Goal: Task Accomplishment & Management: Manage account settings

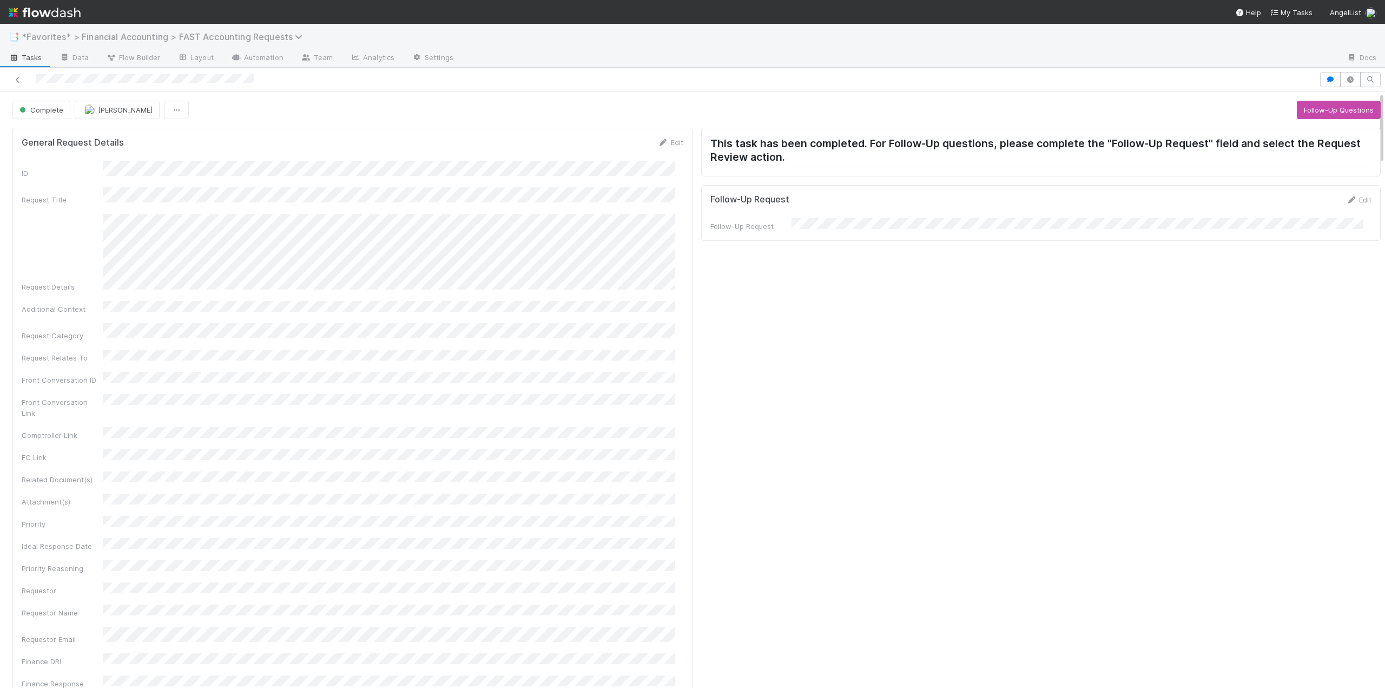
click at [122, 39] on span "*Favorites* > Financial Accounting > FAST Accounting Requests" at bounding box center [165, 36] width 286 height 11
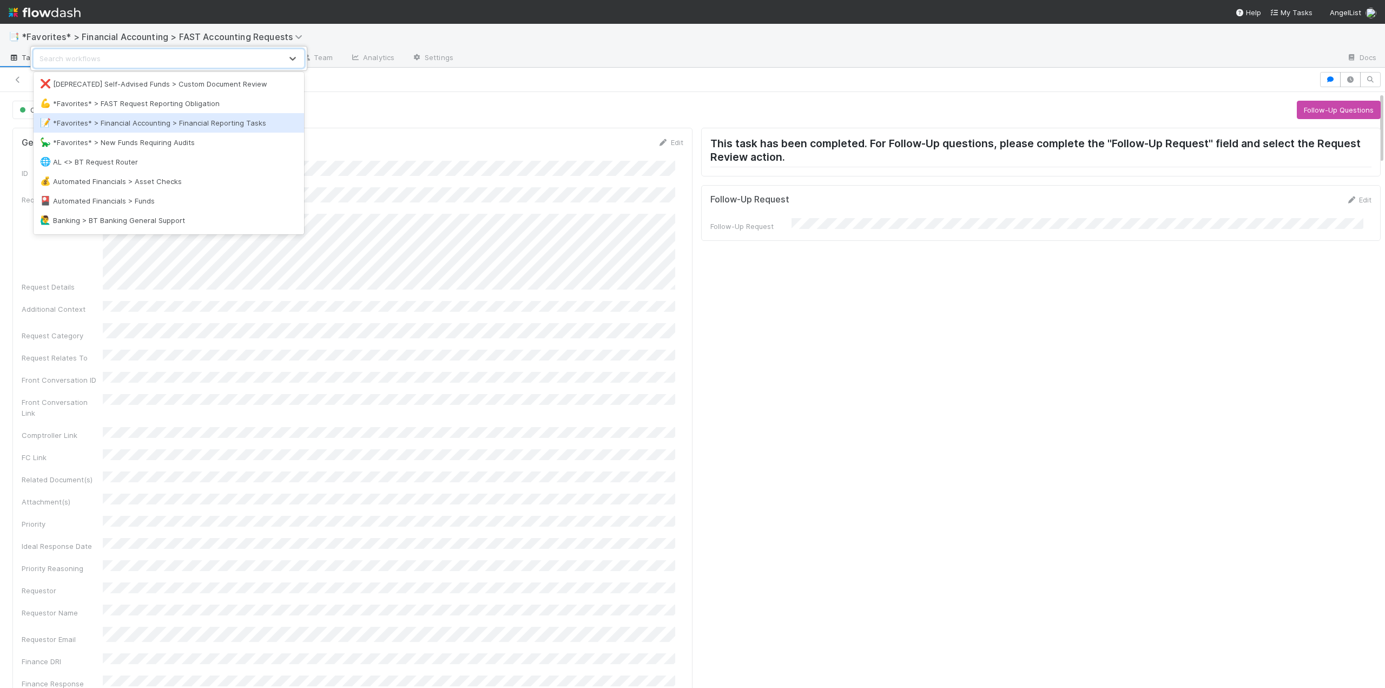
click at [127, 124] on div "📝 *Favorites* > Financial Accounting > Financial Reporting Tasks" at bounding box center [169, 122] width 258 height 11
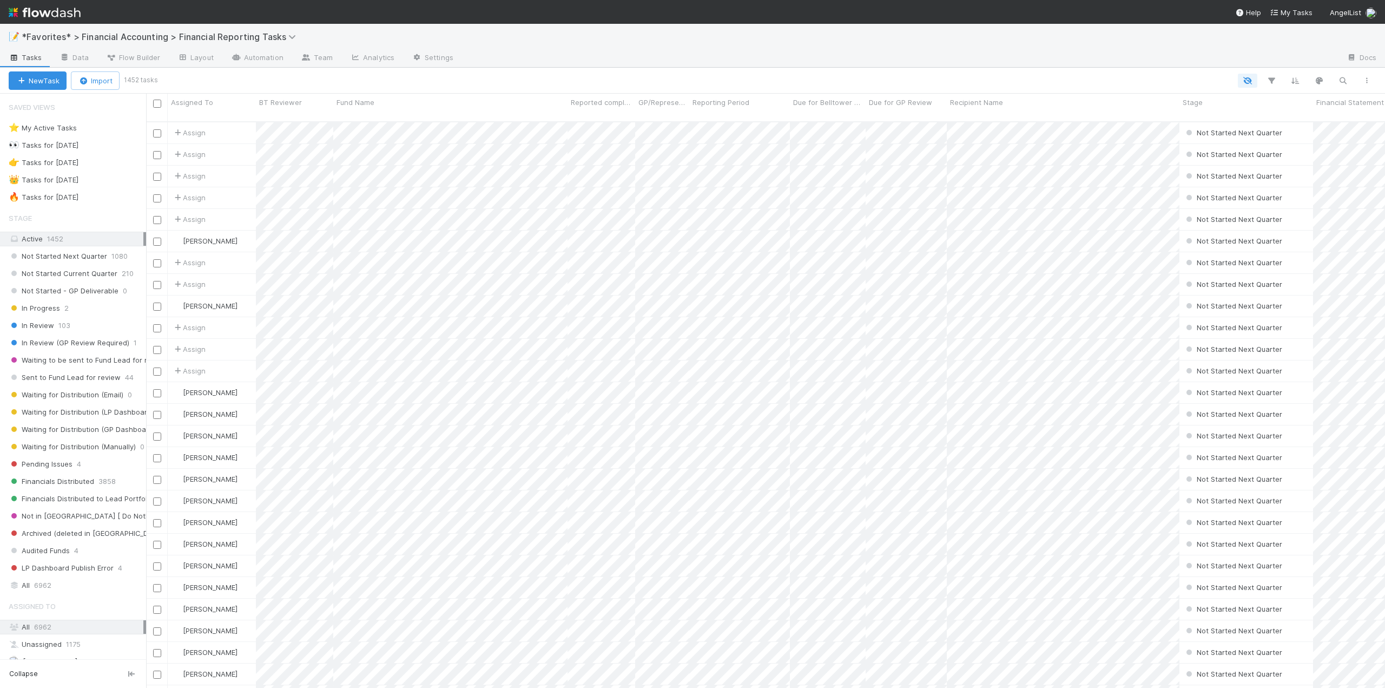
scroll to position [567, 1231]
click at [82, 268] on span "Not Started Current Quarter" at bounding box center [63, 274] width 109 height 14
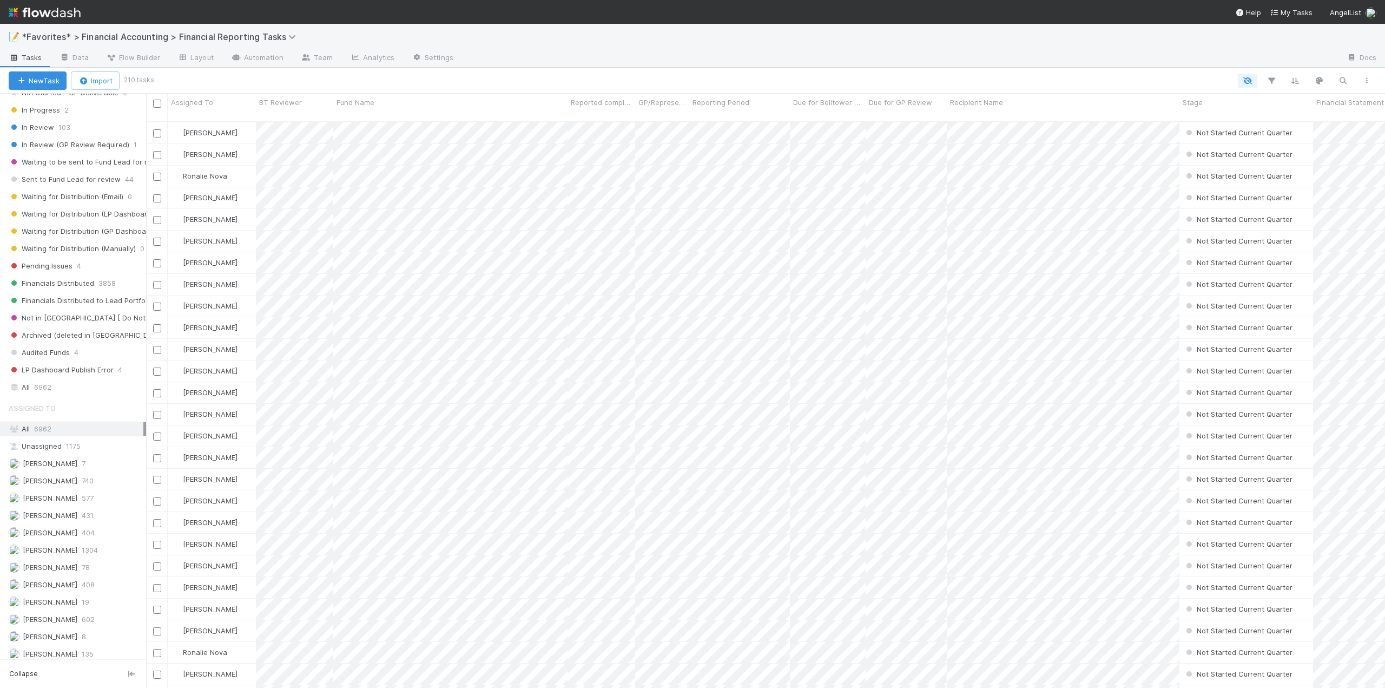
scroll to position [216, 0]
click at [46, 537] on span "[PERSON_NAME]" at bounding box center [43, 532] width 69 height 14
click at [1348, 79] on icon "button" at bounding box center [1343, 81] width 11 height 10
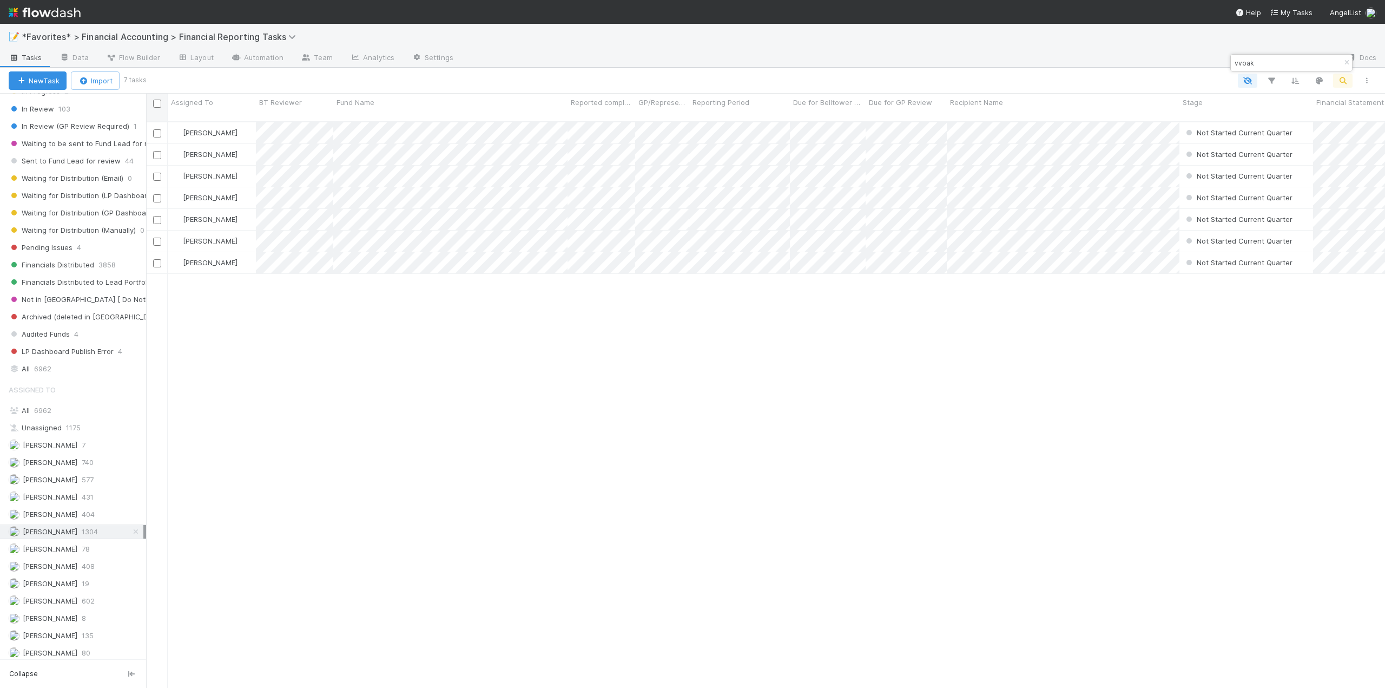
type input "vvoak"
click at [153, 100] on input "checkbox" at bounding box center [157, 104] width 8 height 8
checkbox input "true"
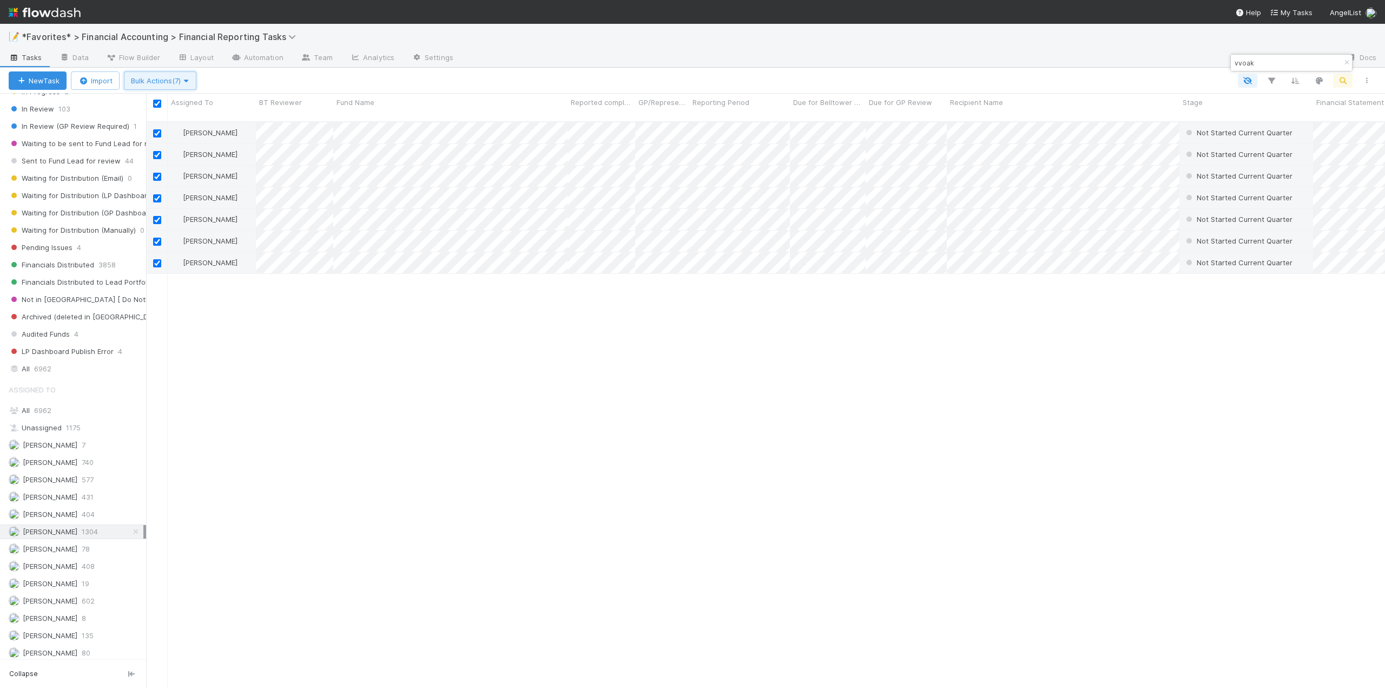
click at [168, 81] on span "Bulk Actions (7)" at bounding box center [160, 80] width 58 height 9
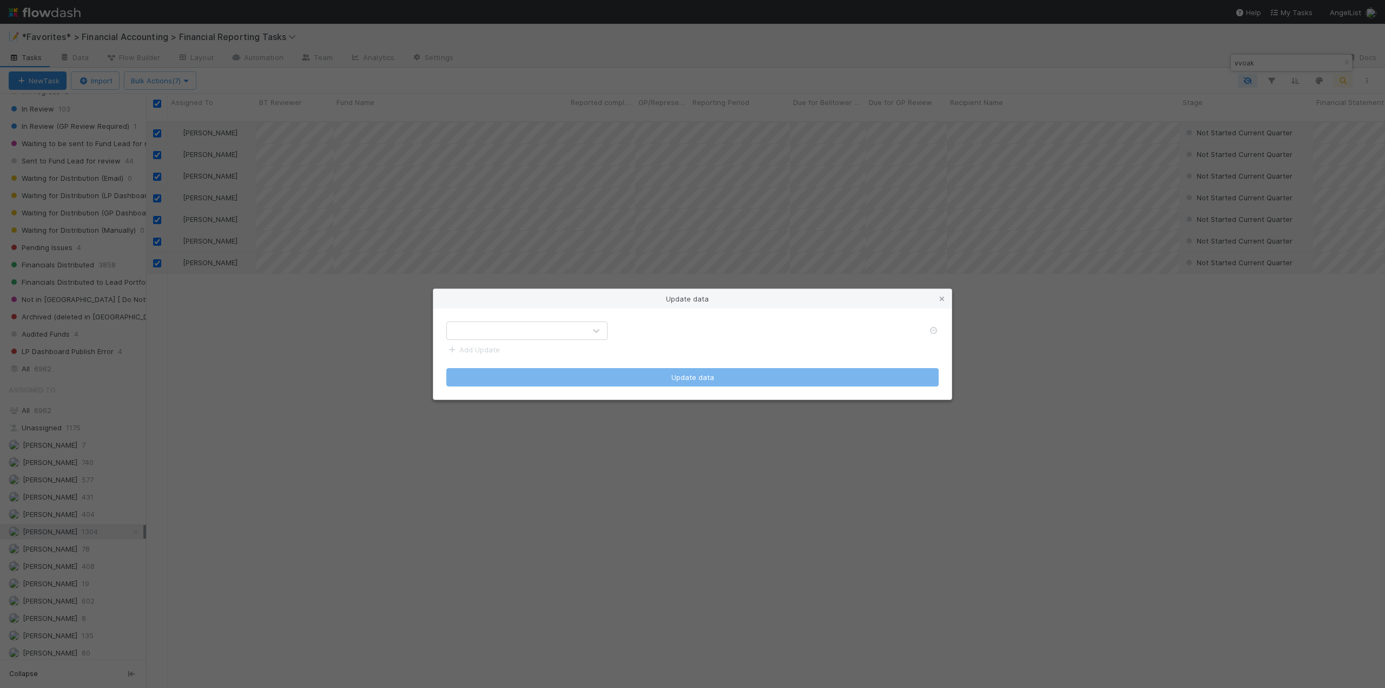
click at [508, 338] on div at bounding box center [516, 330] width 139 height 17
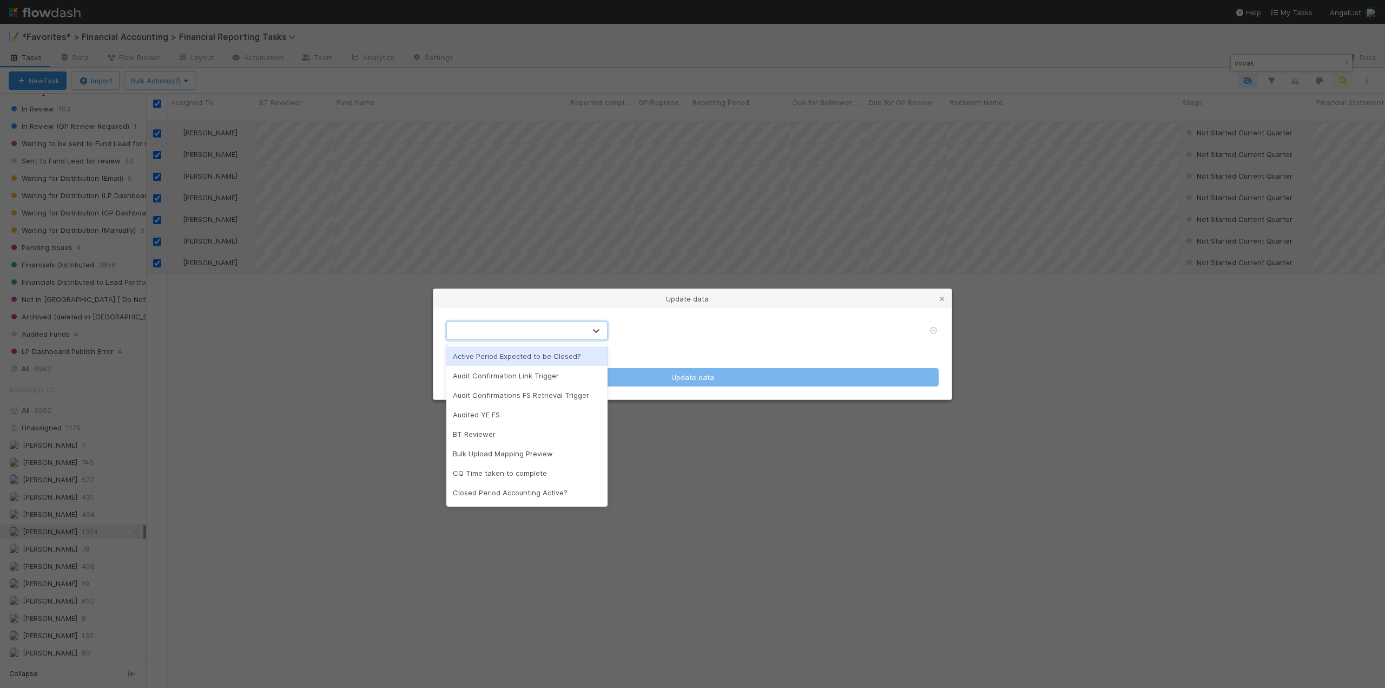
click at [506, 355] on div "Active Period Expected to be Closed?" at bounding box center [526, 355] width 161 height 19
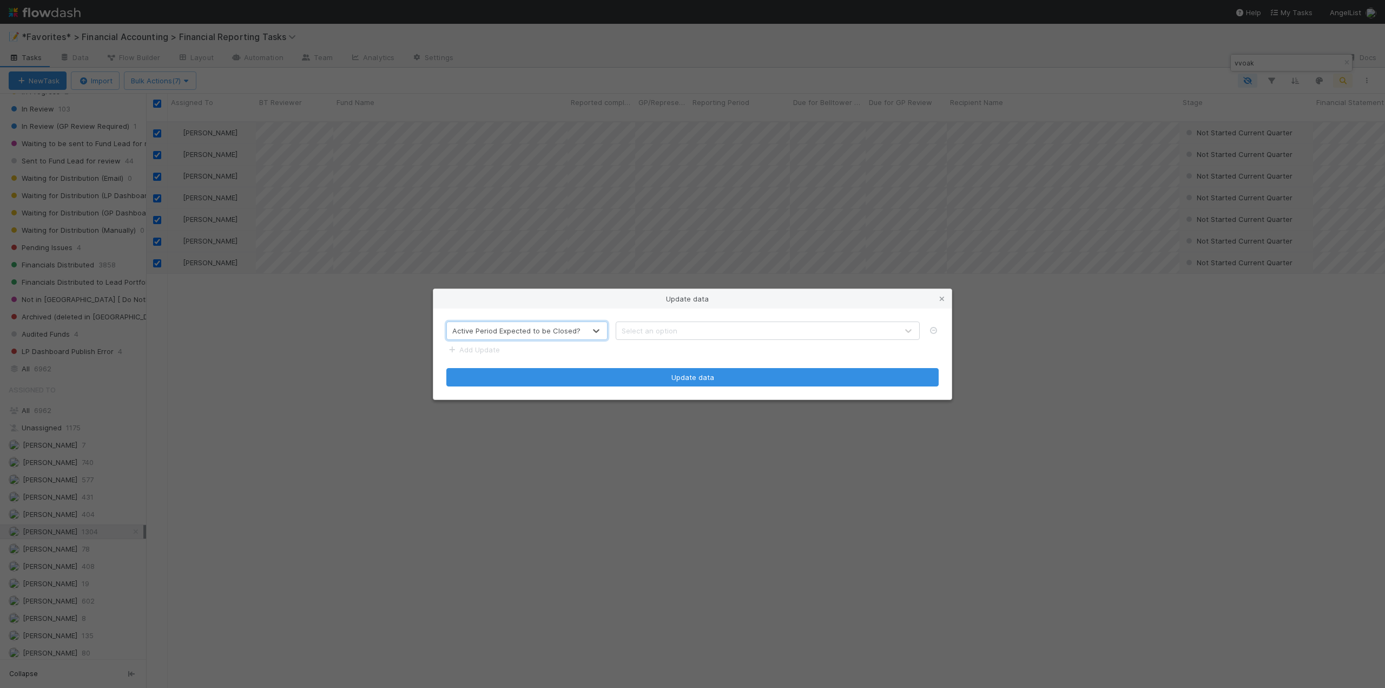
click at [665, 330] on div "Select an option" at bounding box center [650, 330] width 56 height 11
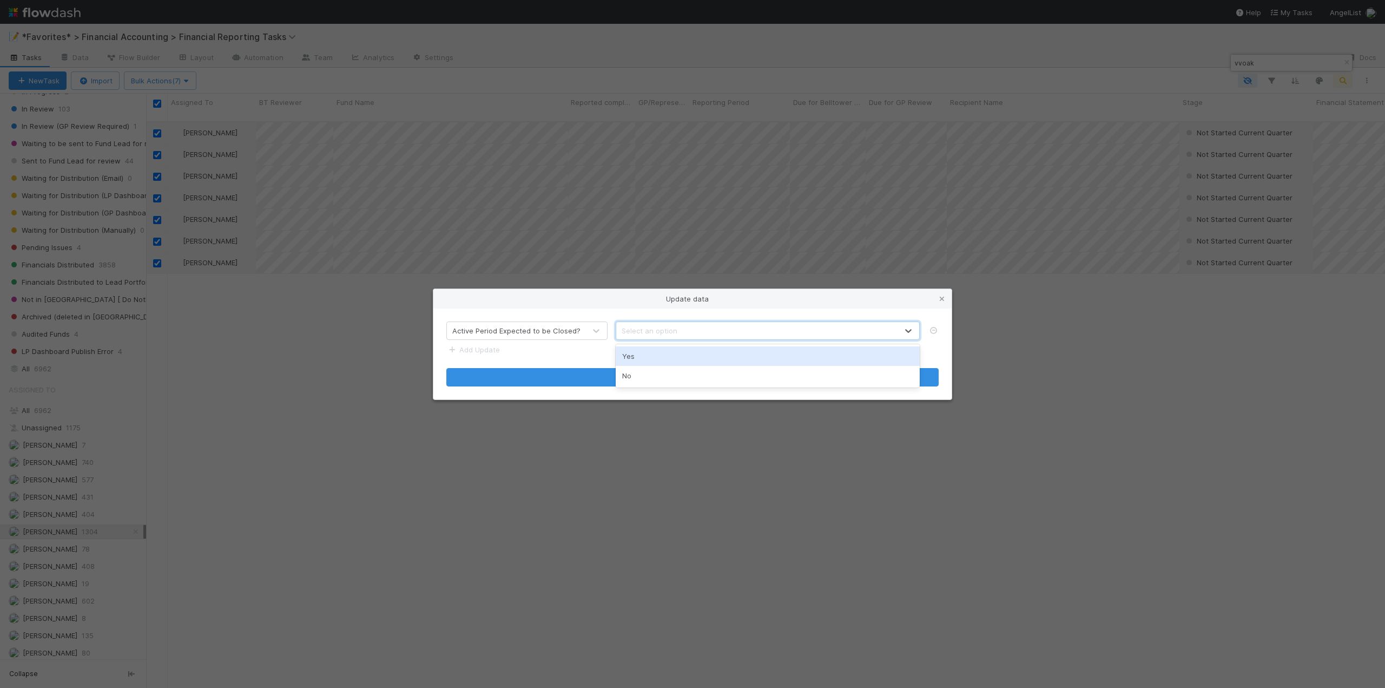
click at [639, 356] on div "Yes" at bounding box center [768, 355] width 304 height 19
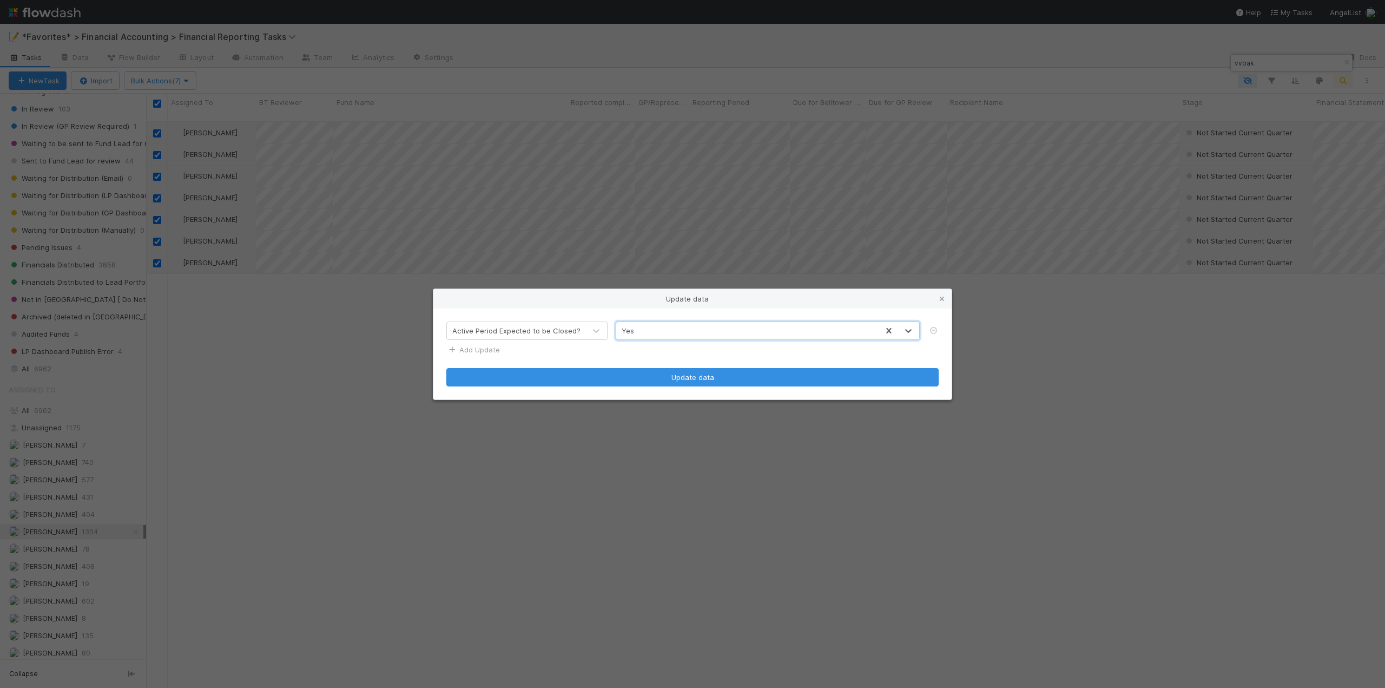
click at [467, 350] on link "Add Update" at bounding box center [473, 349] width 54 height 9
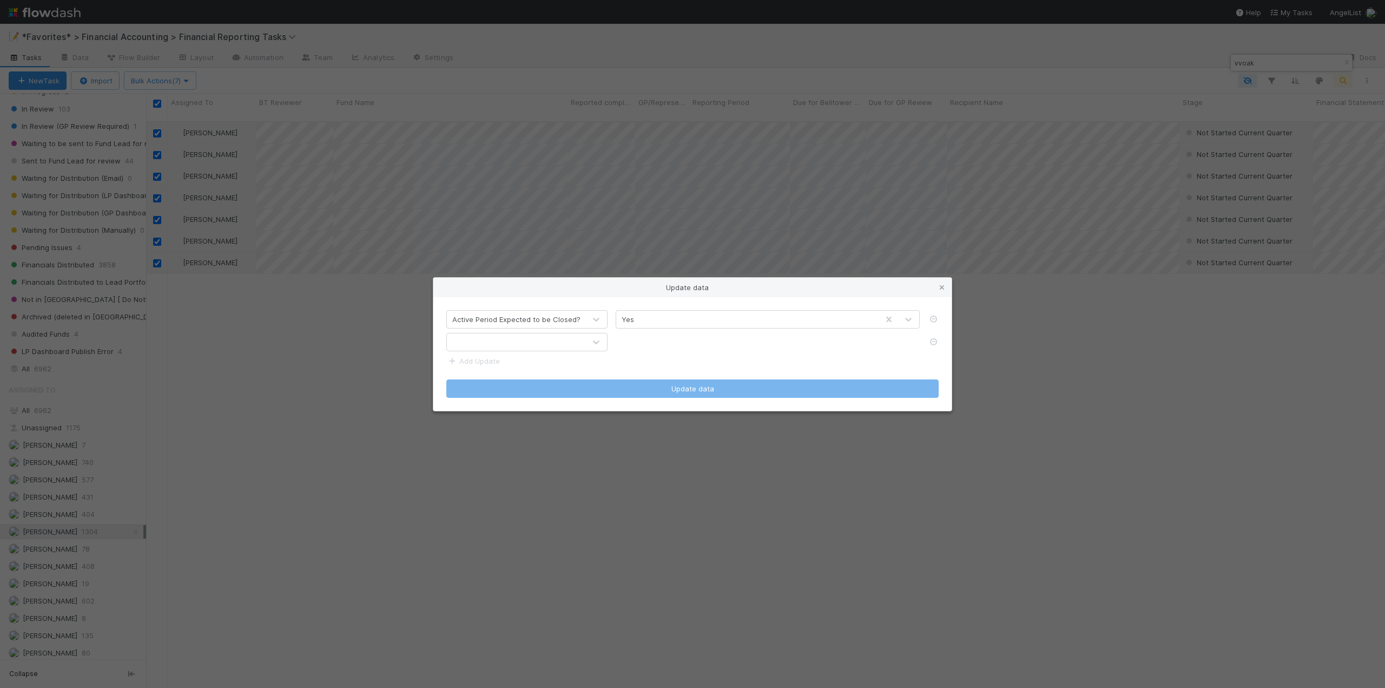
click at [475, 339] on div at bounding box center [516, 341] width 139 height 17
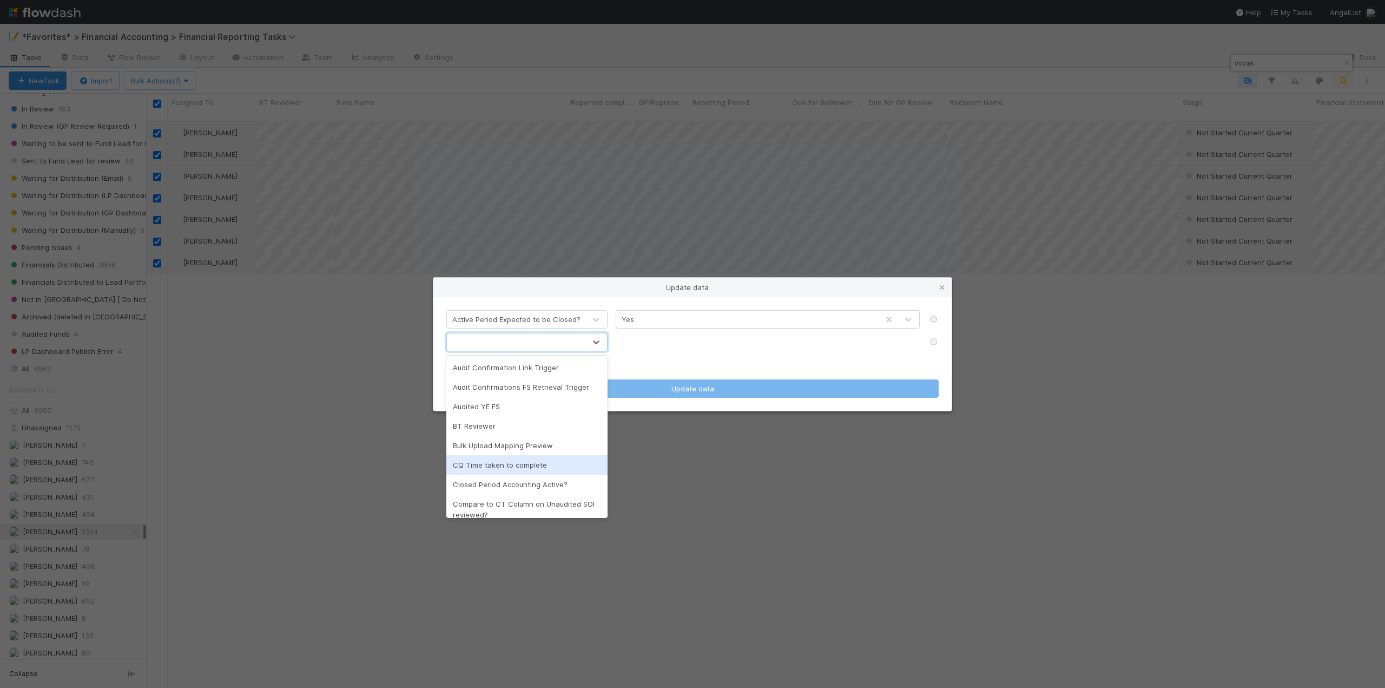
click at [508, 463] on div "CQ Time taken to complete" at bounding box center [526, 464] width 161 height 19
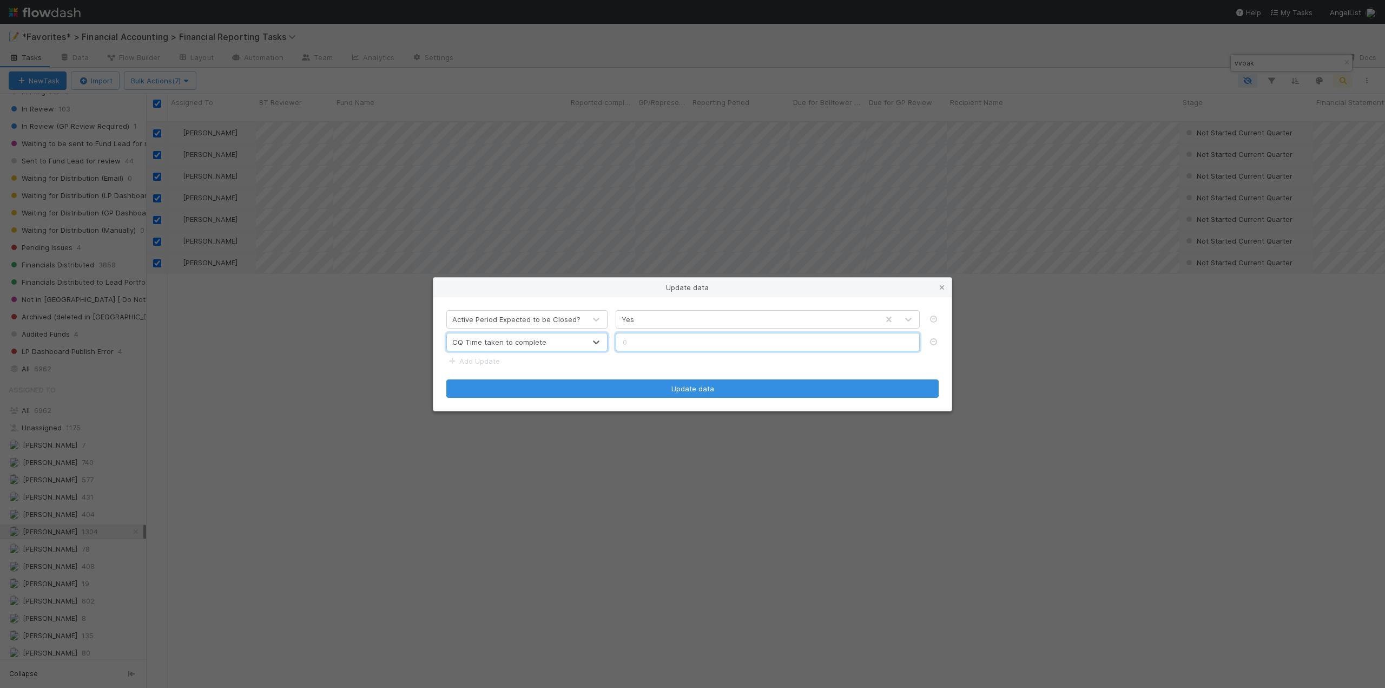
click at [657, 341] on input "text" at bounding box center [768, 342] width 304 height 18
type input "1.25"
click at [467, 358] on link "Add Update" at bounding box center [473, 361] width 54 height 9
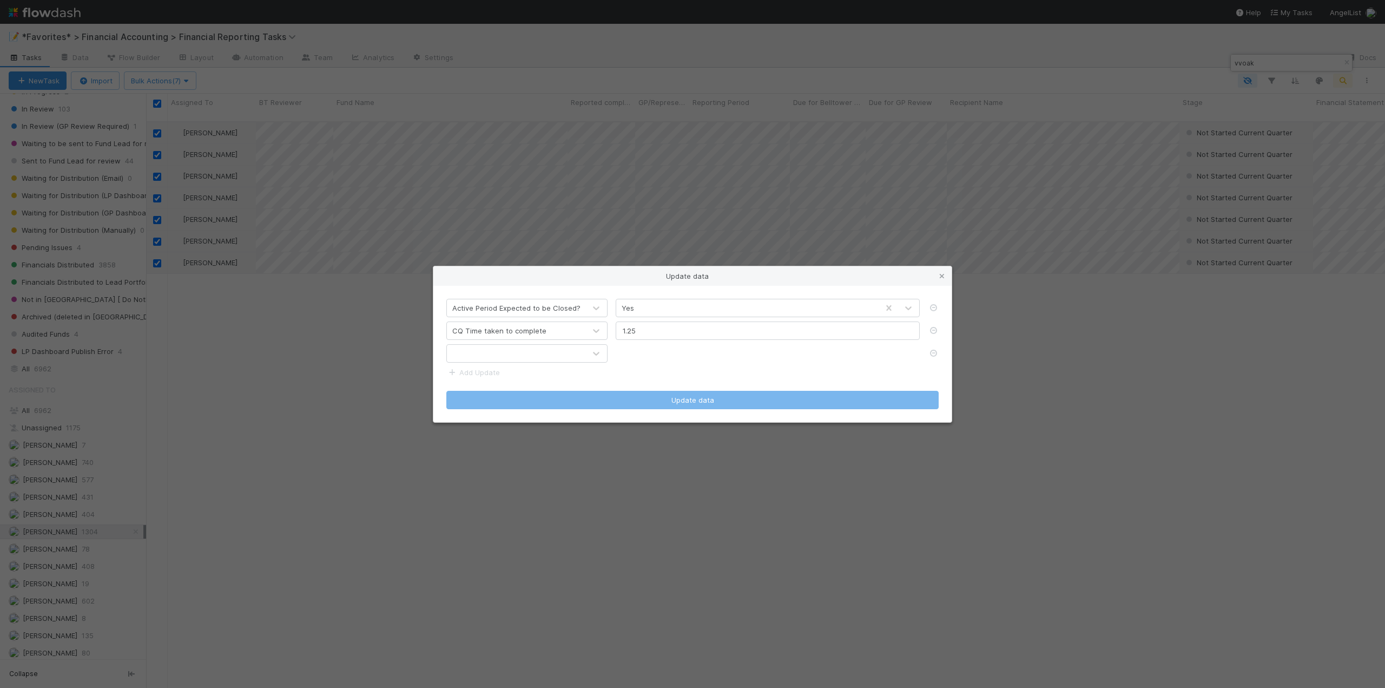
click at [476, 351] on div at bounding box center [516, 353] width 139 height 17
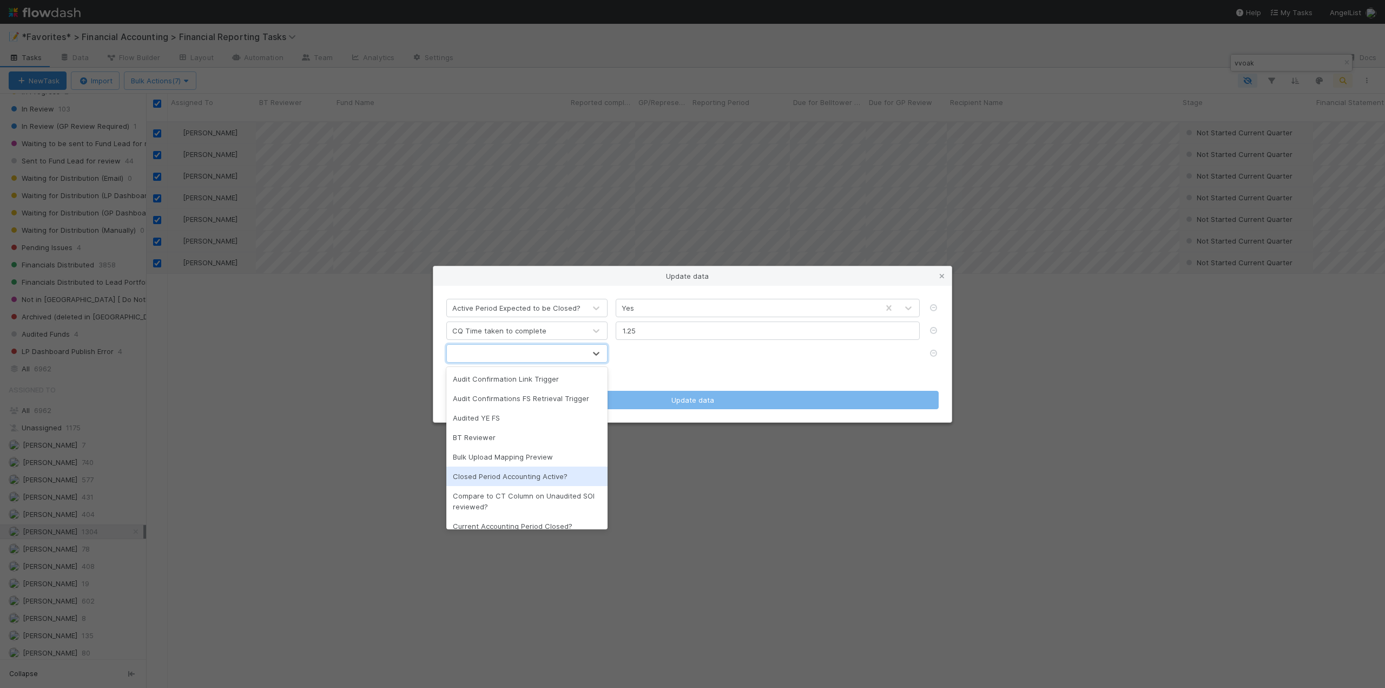
click at [522, 475] on div "Closed Period Accounting Active?" at bounding box center [526, 475] width 161 height 19
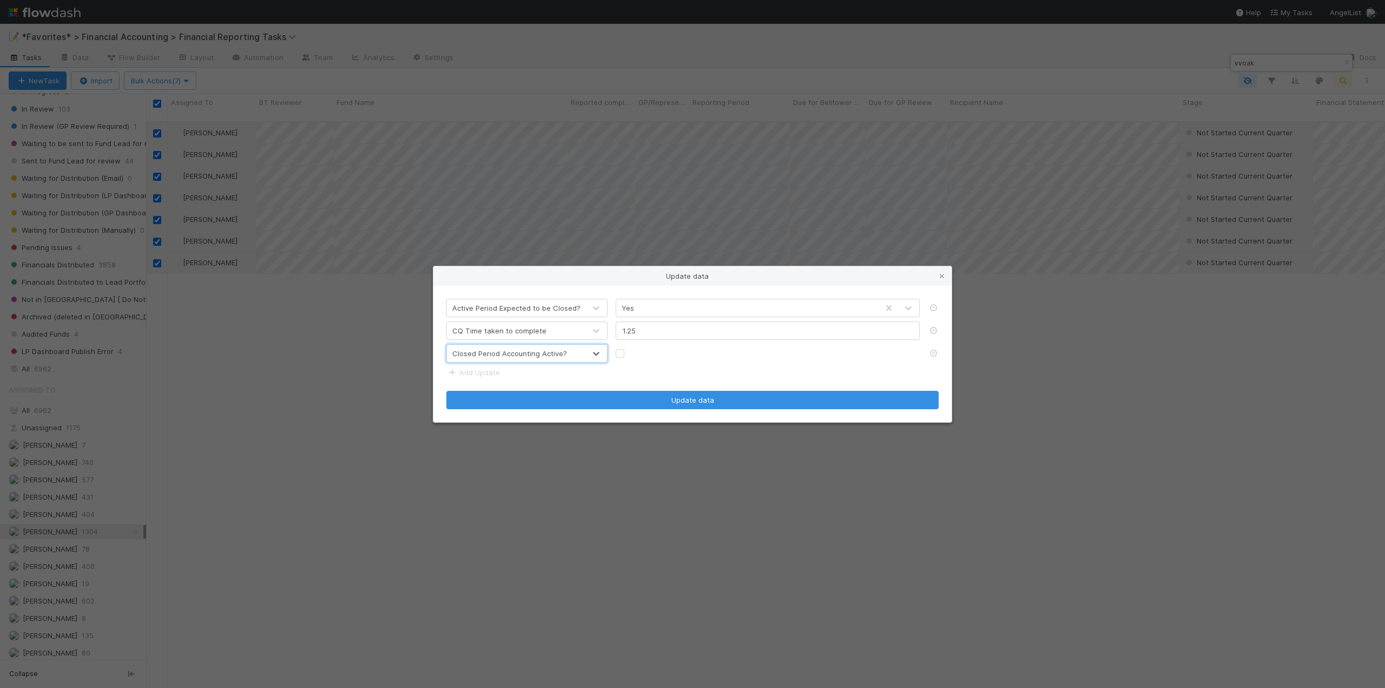
click at [629, 348] on label at bounding box center [629, 348] width 0 height 0
click at [620, 354] on input "checkbox" at bounding box center [620, 353] width 9 height 10
checkbox input "true"
click at [462, 372] on link "Add Update" at bounding box center [473, 372] width 54 height 9
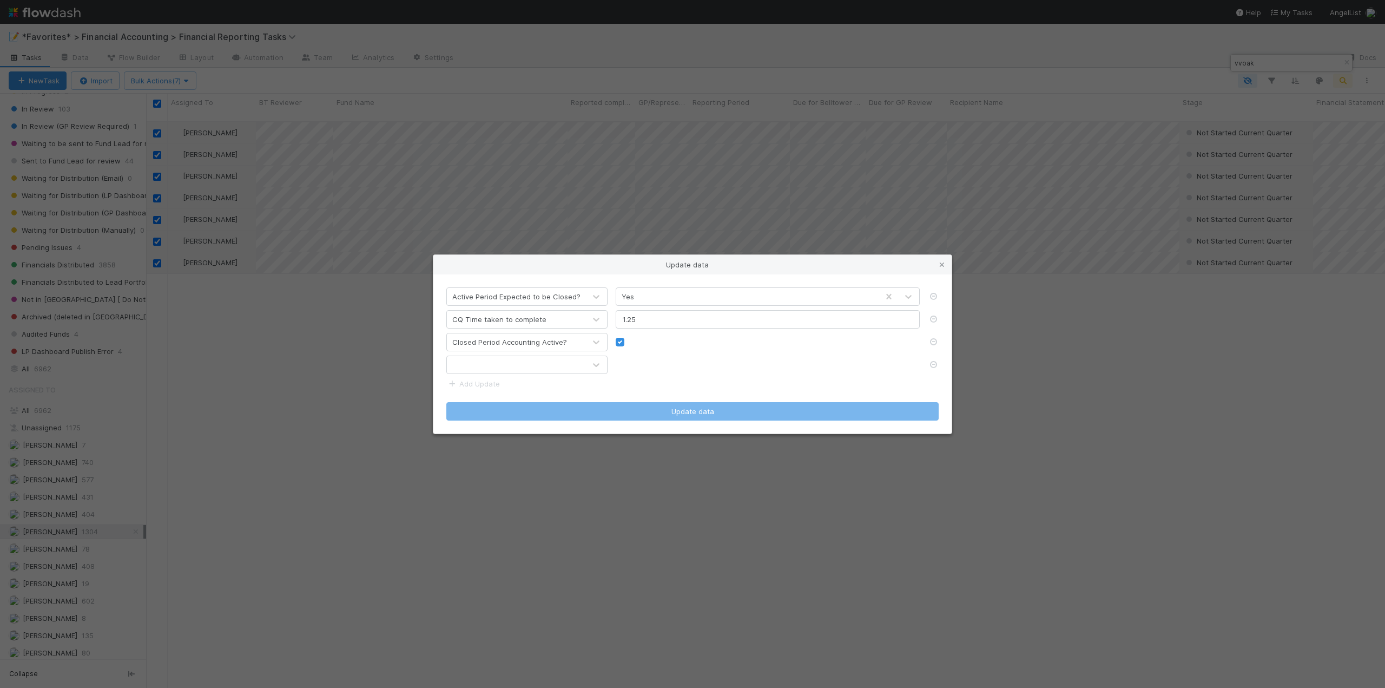
click at [497, 368] on div at bounding box center [516, 364] width 139 height 17
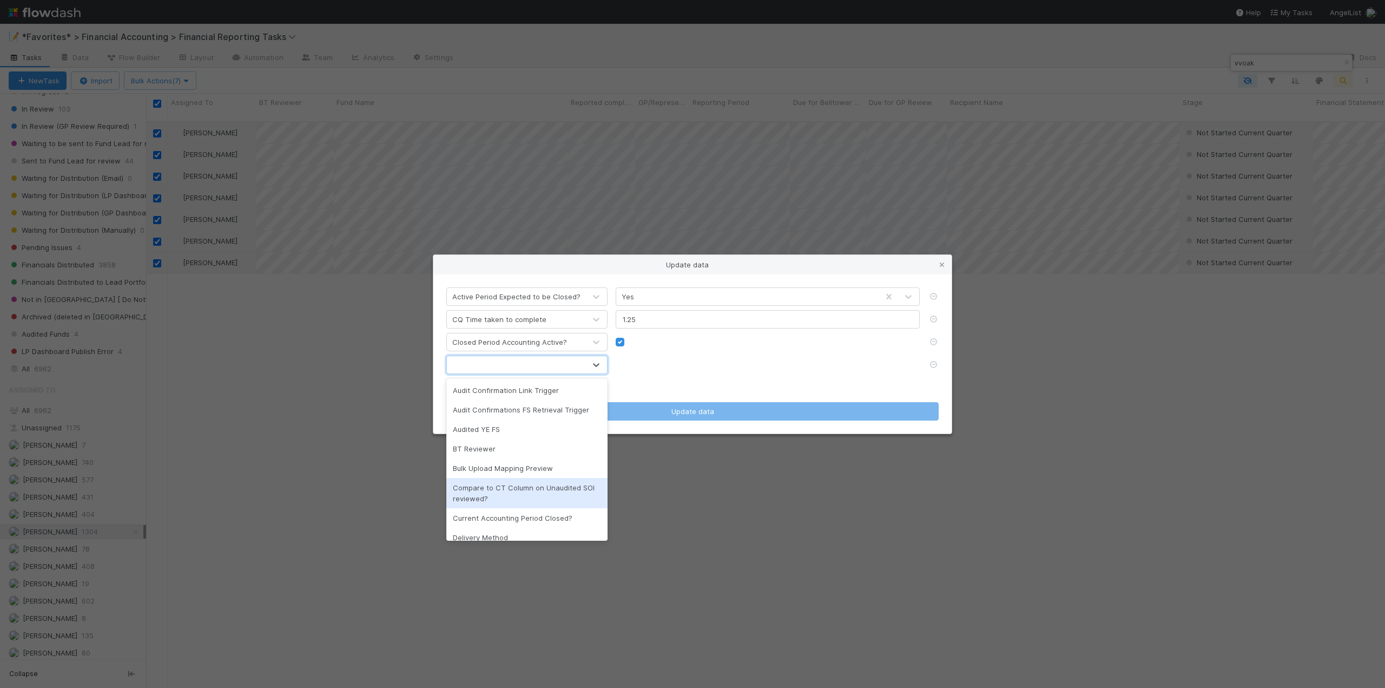
click at [488, 489] on div "Compare to CT Column on Unaudited SOI reviewed?" at bounding box center [526, 493] width 161 height 30
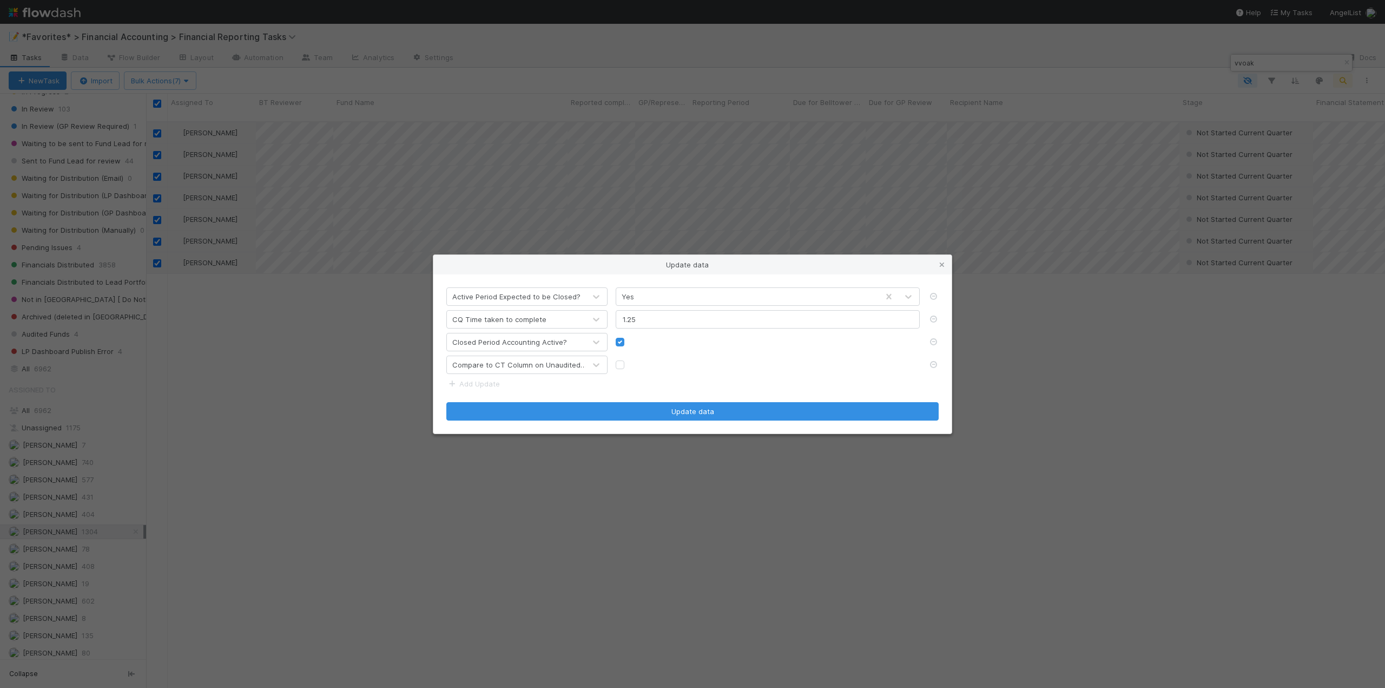
click at [629, 359] on label at bounding box center [629, 359] width 0 height 0
click at [624, 362] on input "checkbox" at bounding box center [620, 364] width 9 height 10
checkbox input "true"
click at [480, 383] on link "Add Update" at bounding box center [473, 383] width 54 height 9
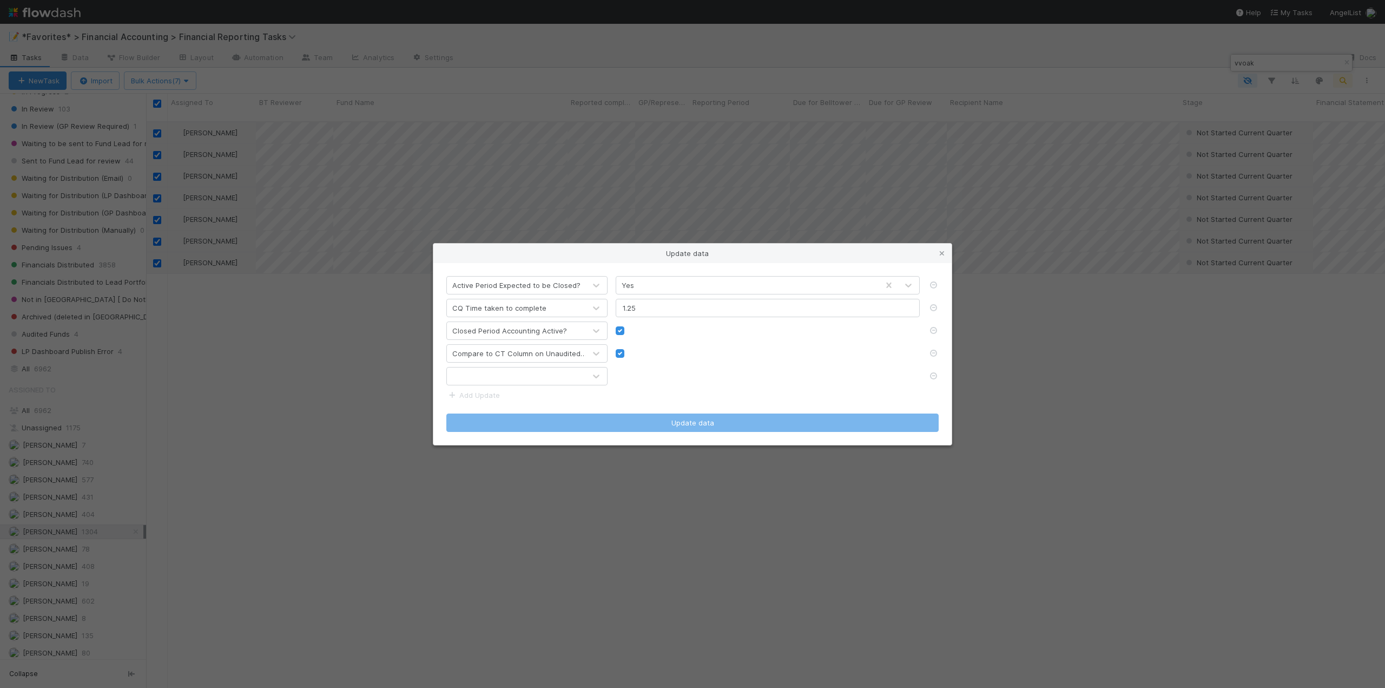
click at [502, 379] on div at bounding box center [516, 375] width 139 height 17
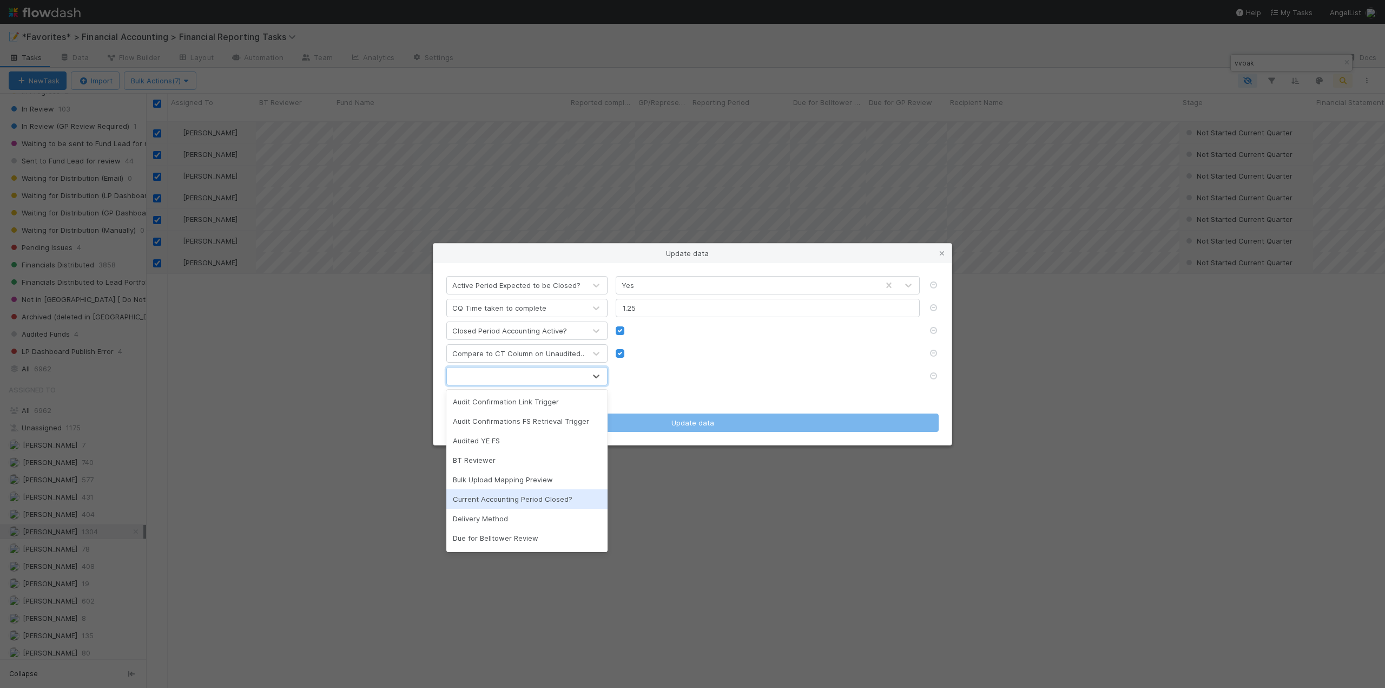
click at [491, 496] on div "Current Accounting Period Closed?" at bounding box center [526, 498] width 161 height 19
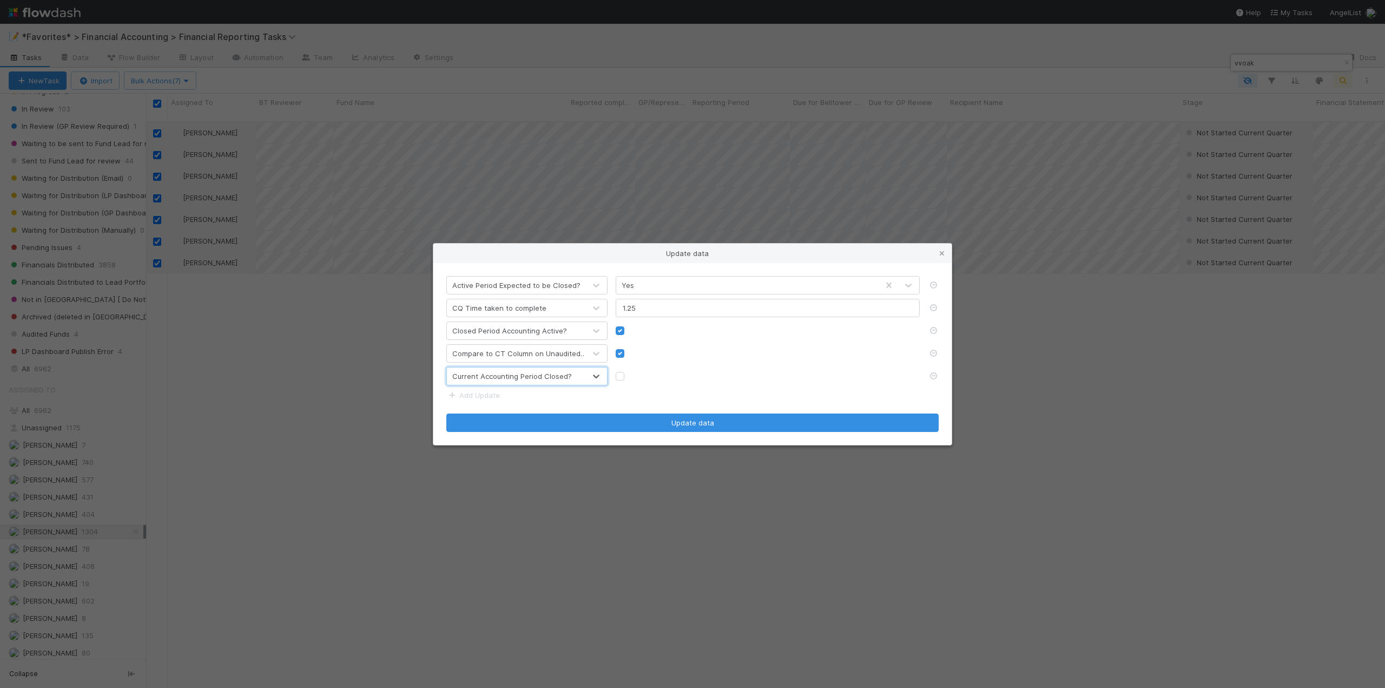
click at [629, 371] on label at bounding box center [629, 371] width 0 height 0
click at [617, 378] on input "checkbox" at bounding box center [620, 376] width 9 height 10
checkbox input "true"
click at [484, 397] on link "Add Update" at bounding box center [473, 395] width 54 height 9
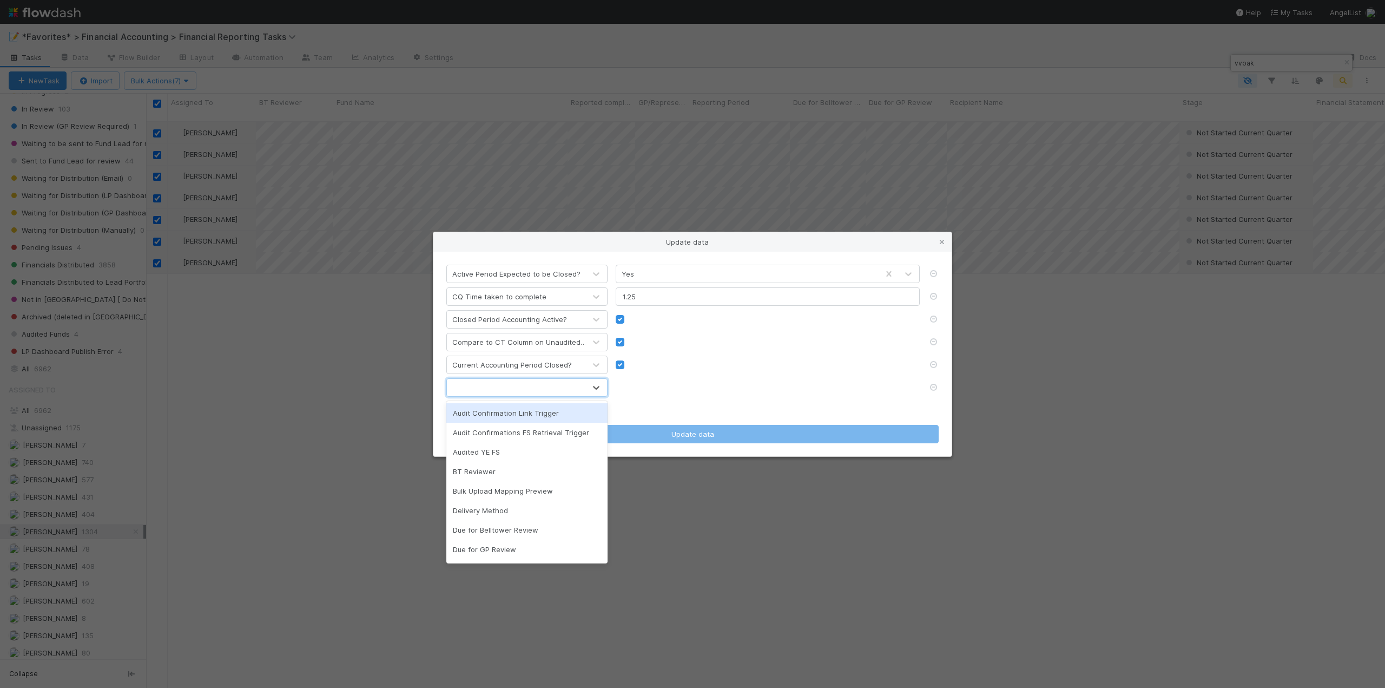
click at [490, 391] on div at bounding box center [516, 387] width 139 height 17
click at [495, 473] on div "Latest accounting period closed?" at bounding box center [526, 473] width 161 height 19
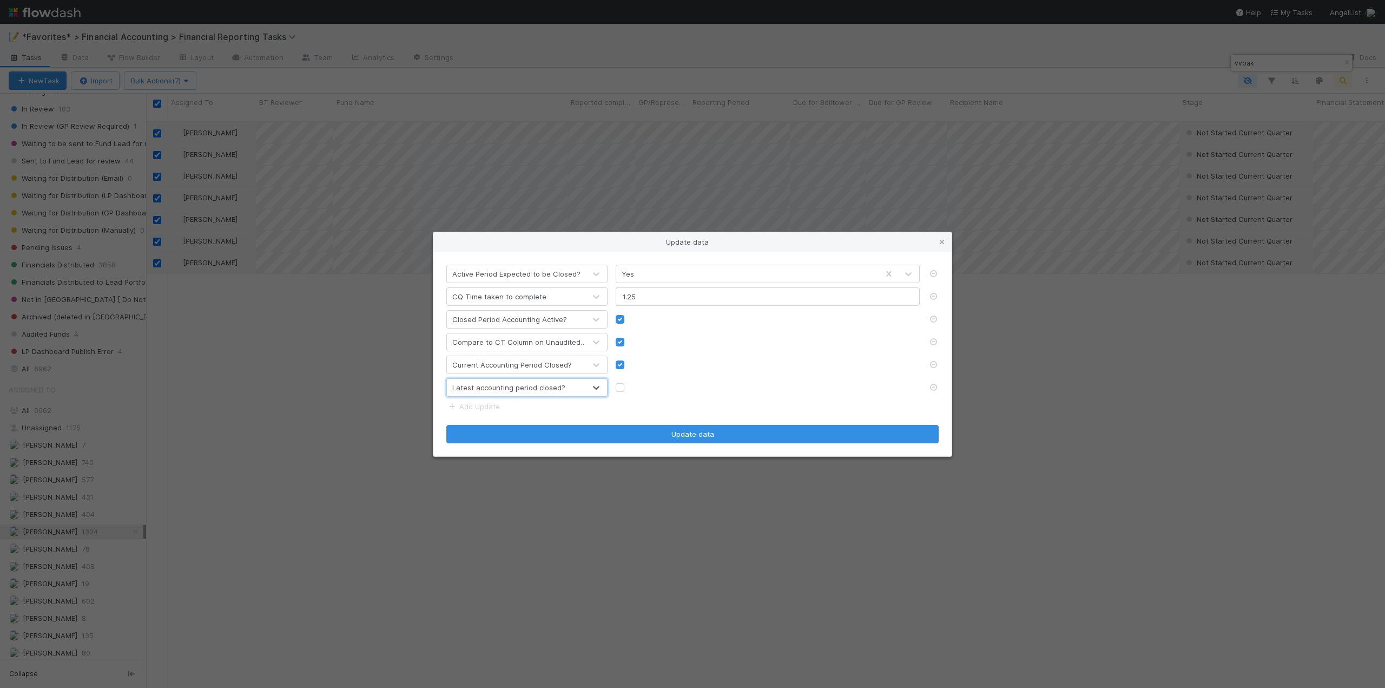
click at [629, 382] on label at bounding box center [629, 382] width 0 height 0
click at [620, 388] on input "checkbox" at bounding box center [620, 387] width 9 height 10
checkbox input "true"
click at [479, 405] on link "Add Update" at bounding box center [473, 406] width 54 height 9
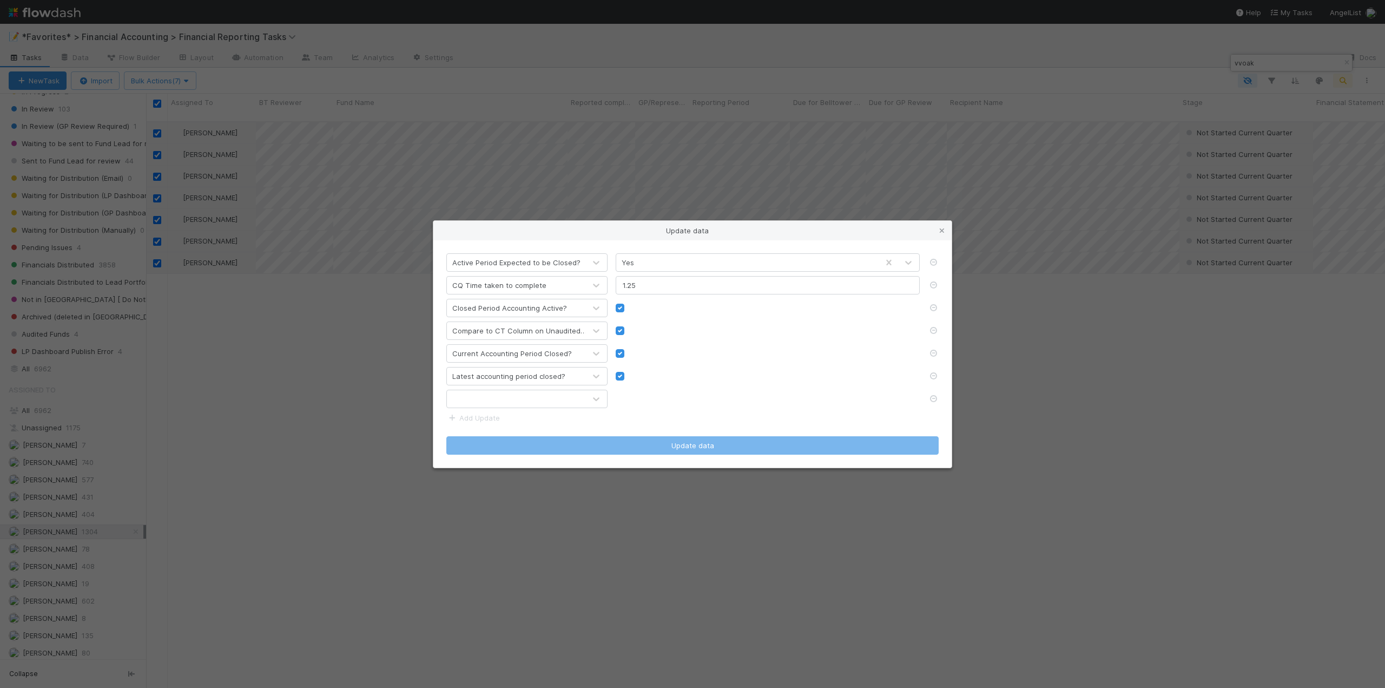
click at [517, 399] on div at bounding box center [516, 398] width 139 height 17
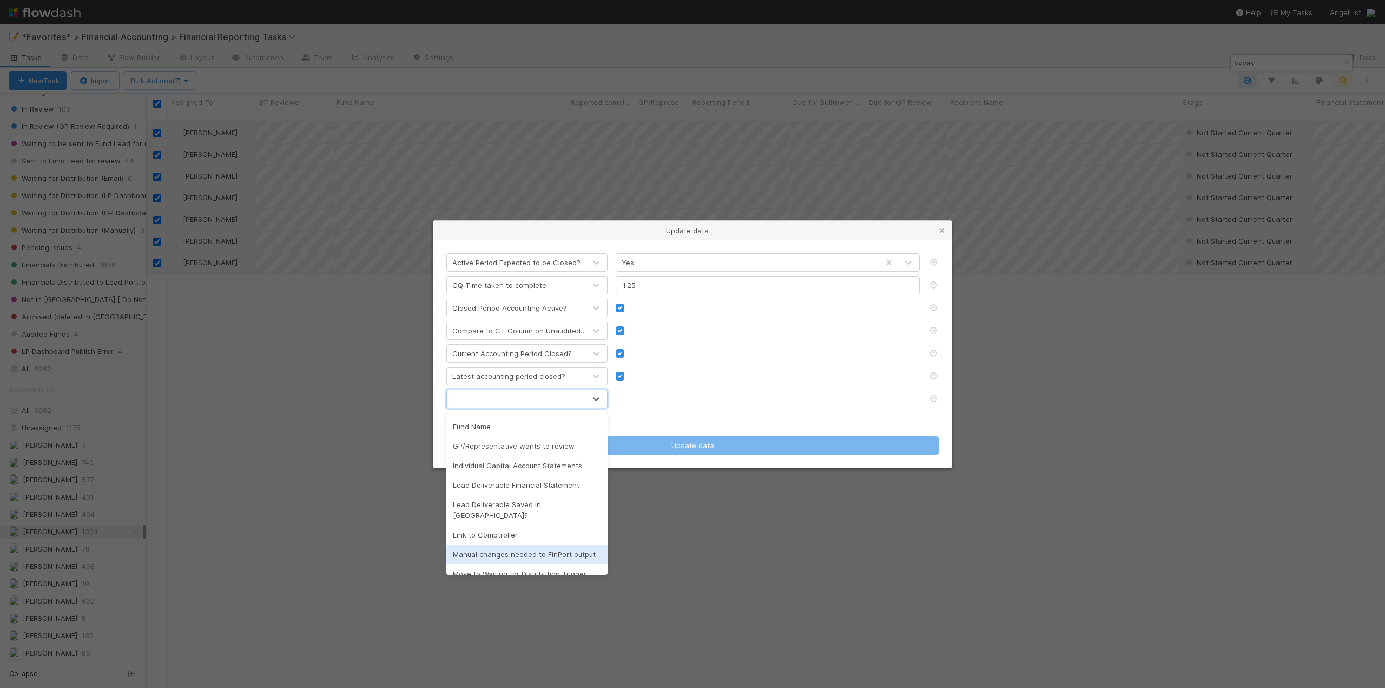
click at [489, 544] on div "Manual changes needed to FinPort output" at bounding box center [526, 553] width 161 height 19
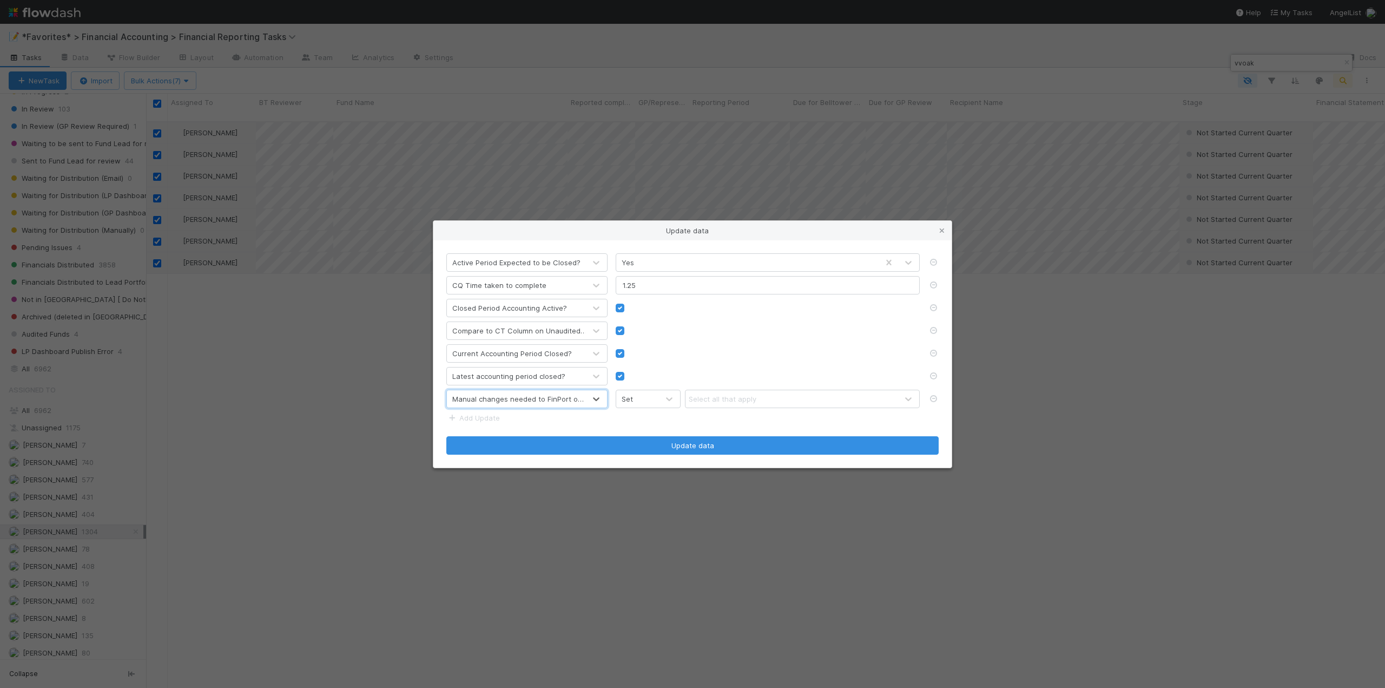
click at [712, 401] on div "Select all that apply" at bounding box center [723, 398] width 68 height 11
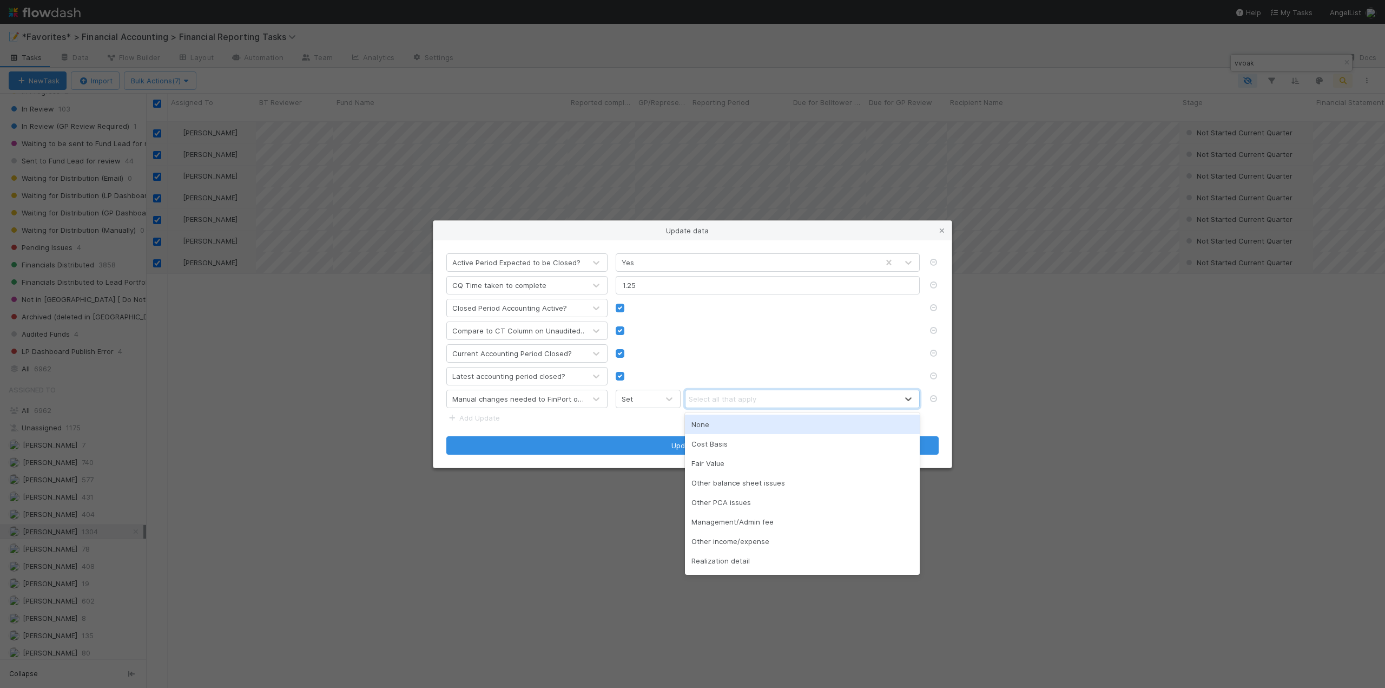
click at [713, 421] on div "None" at bounding box center [802, 423] width 235 height 19
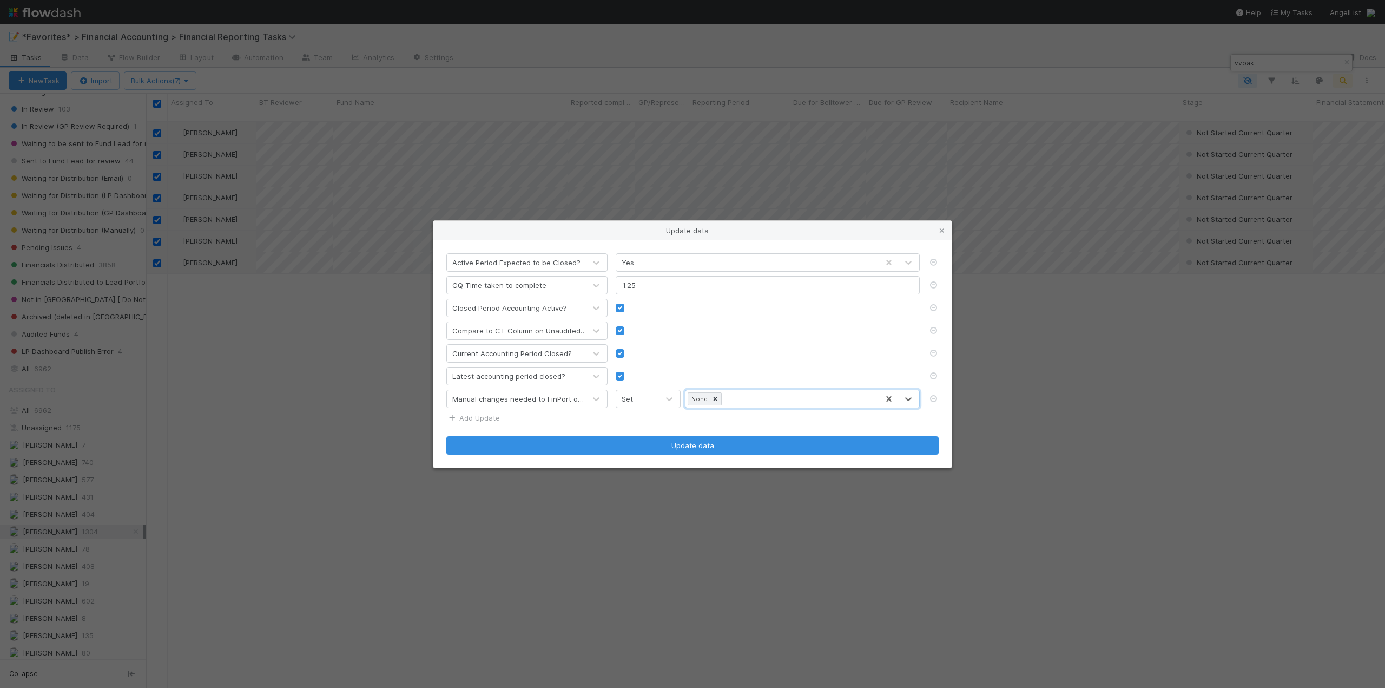
click at [470, 414] on link "Add Update" at bounding box center [473, 417] width 54 height 9
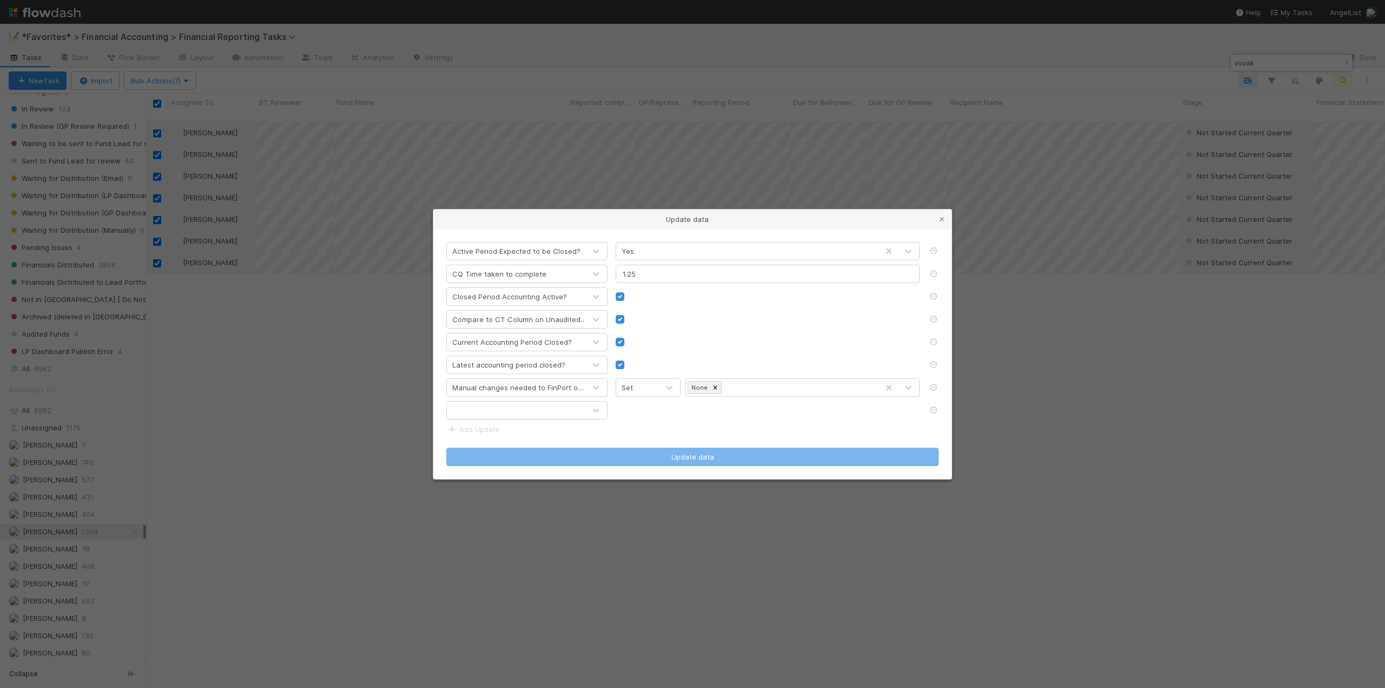
click at [503, 410] on div at bounding box center [516, 409] width 139 height 17
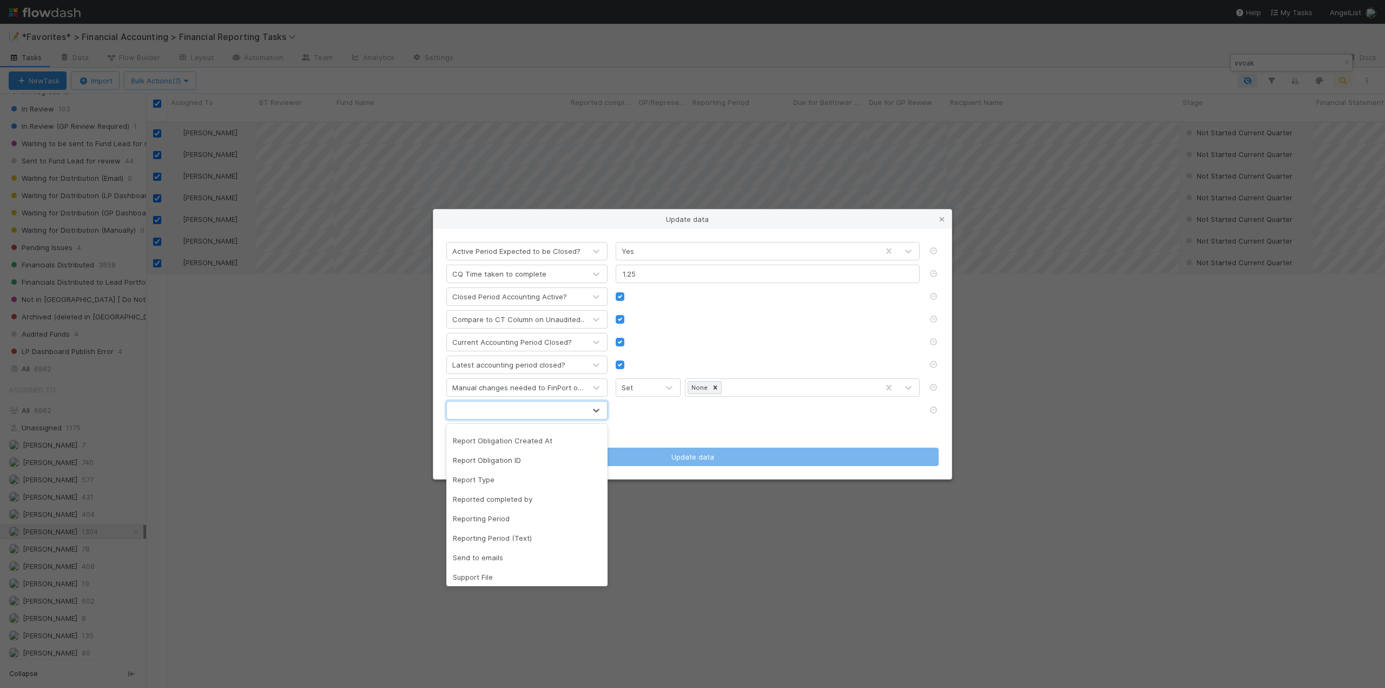
scroll to position [595, 0]
click at [473, 562] on div "Support File" at bounding box center [526, 571] width 161 height 19
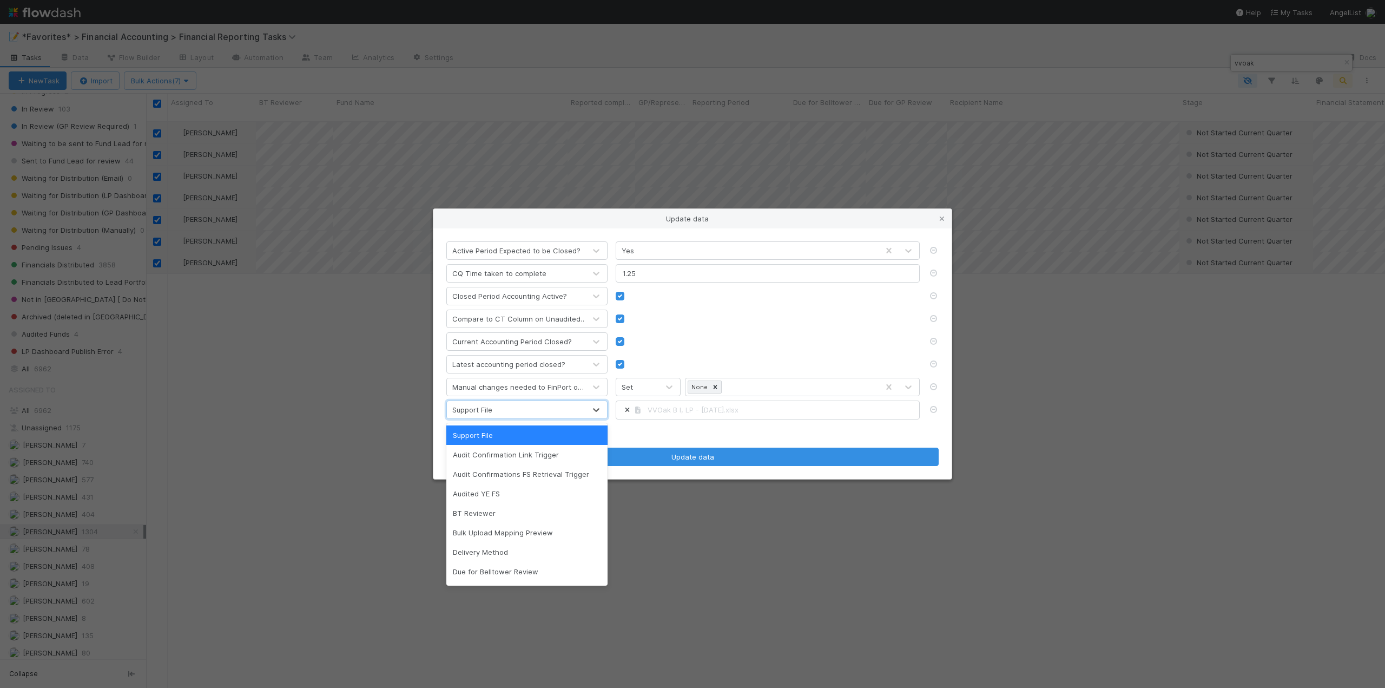
click at [733, 334] on div "Current Accounting Period Closed?" at bounding box center [692, 341] width 509 height 18
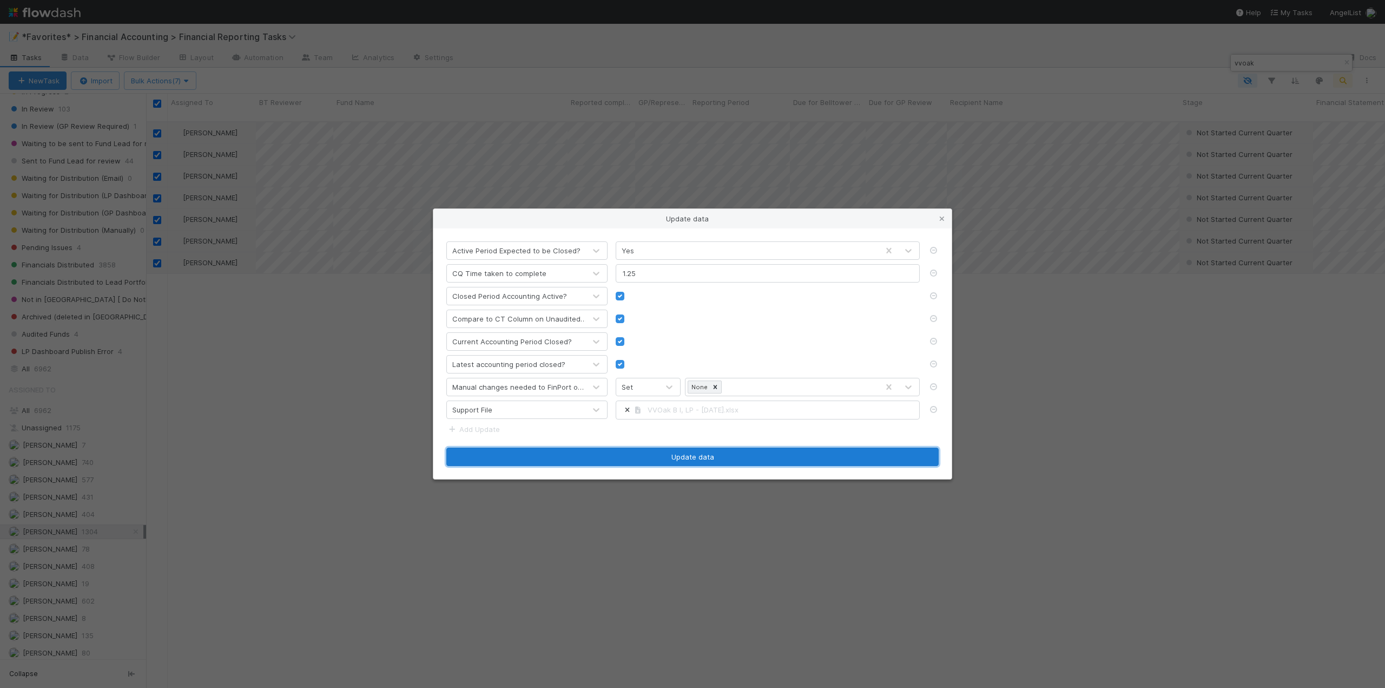
click at [712, 454] on button "Update data" at bounding box center [692, 456] width 492 height 18
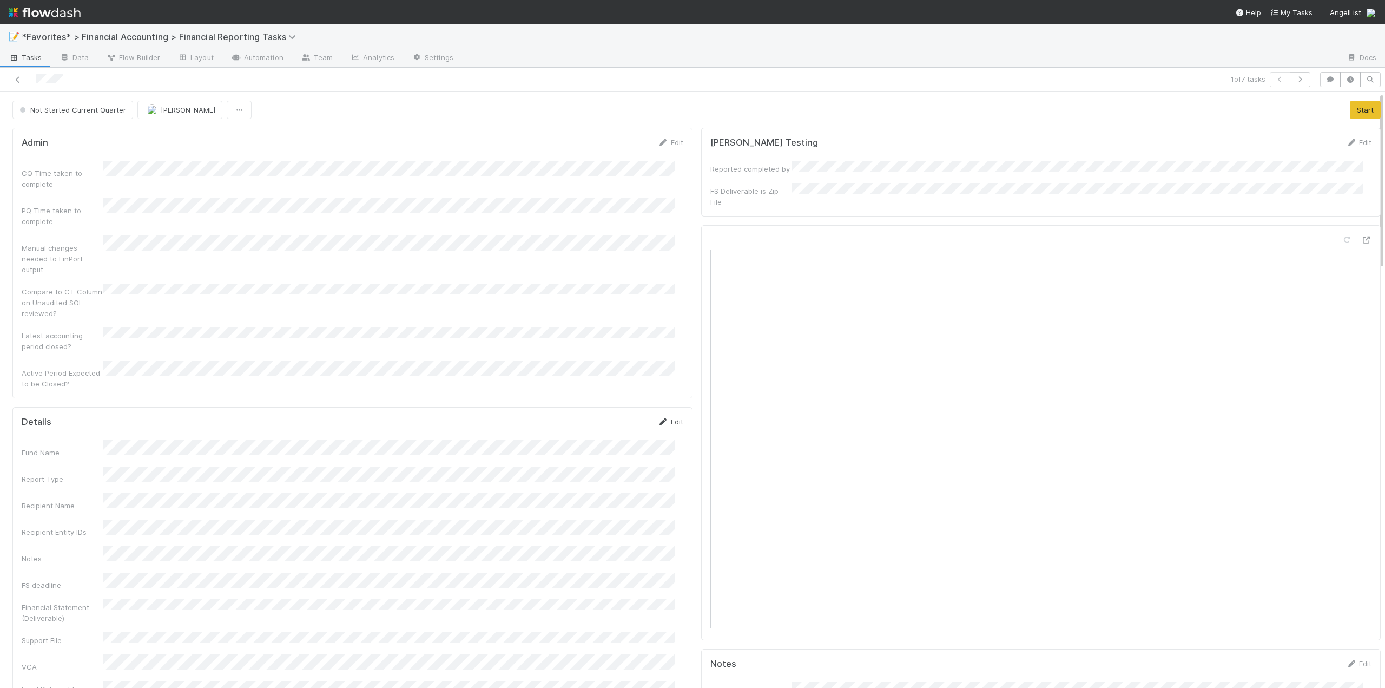
click at [672, 417] on link "Edit" at bounding box center [670, 421] width 25 height 9
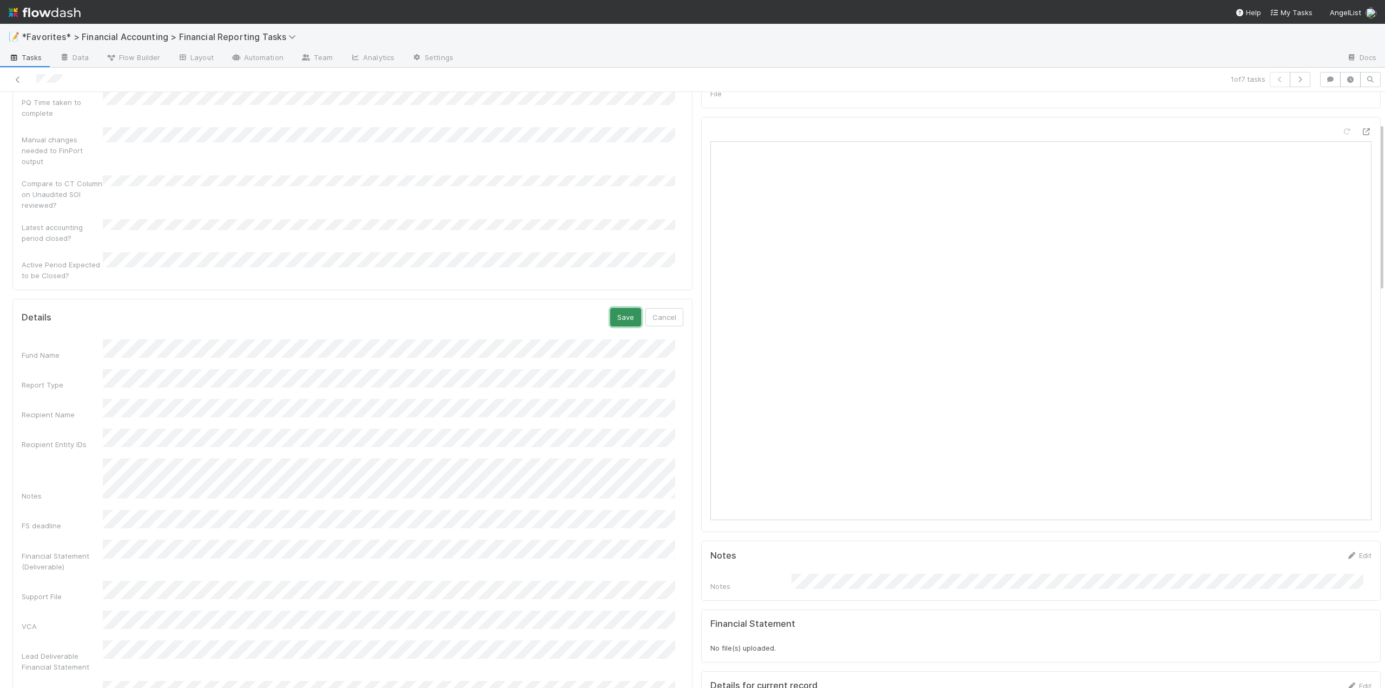
click at [615, 308] on button "Save" at bounding box center [625, 317] width 31 height 18
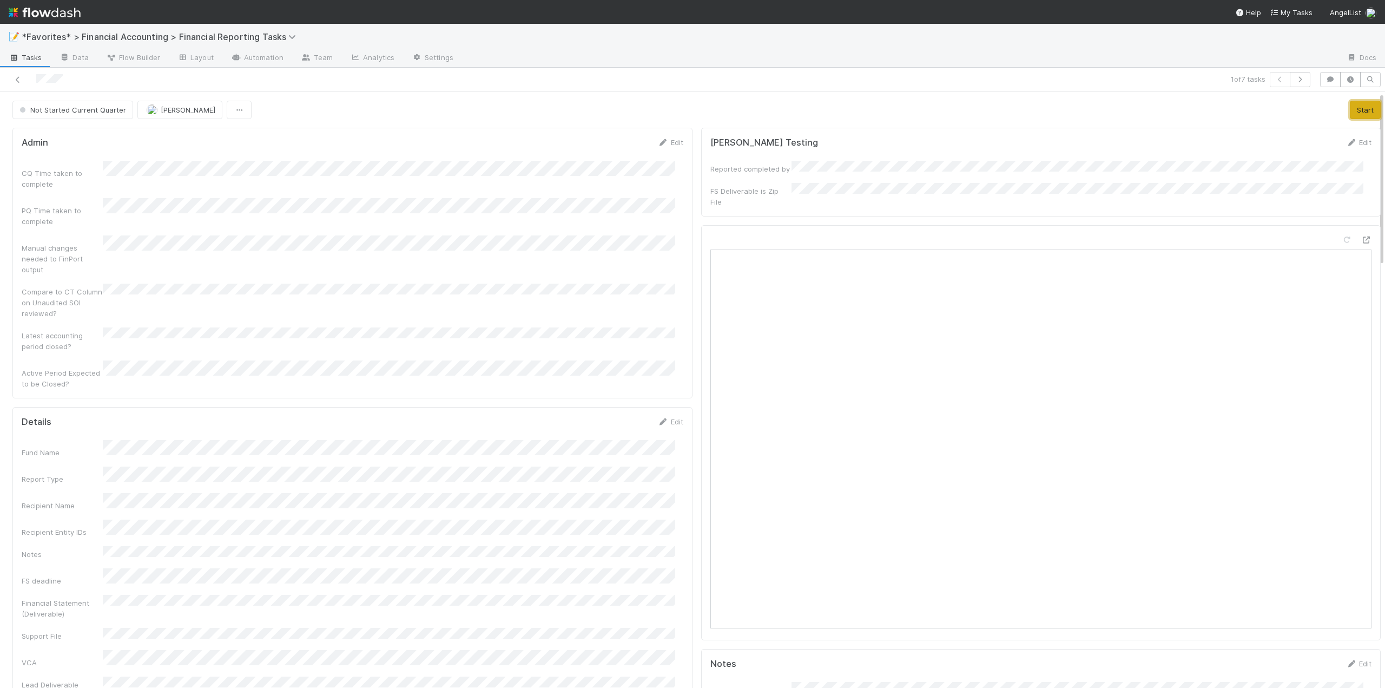
click at [1350, 114] on button "Start" at bounding box center [1365, 110] width 31 height 18
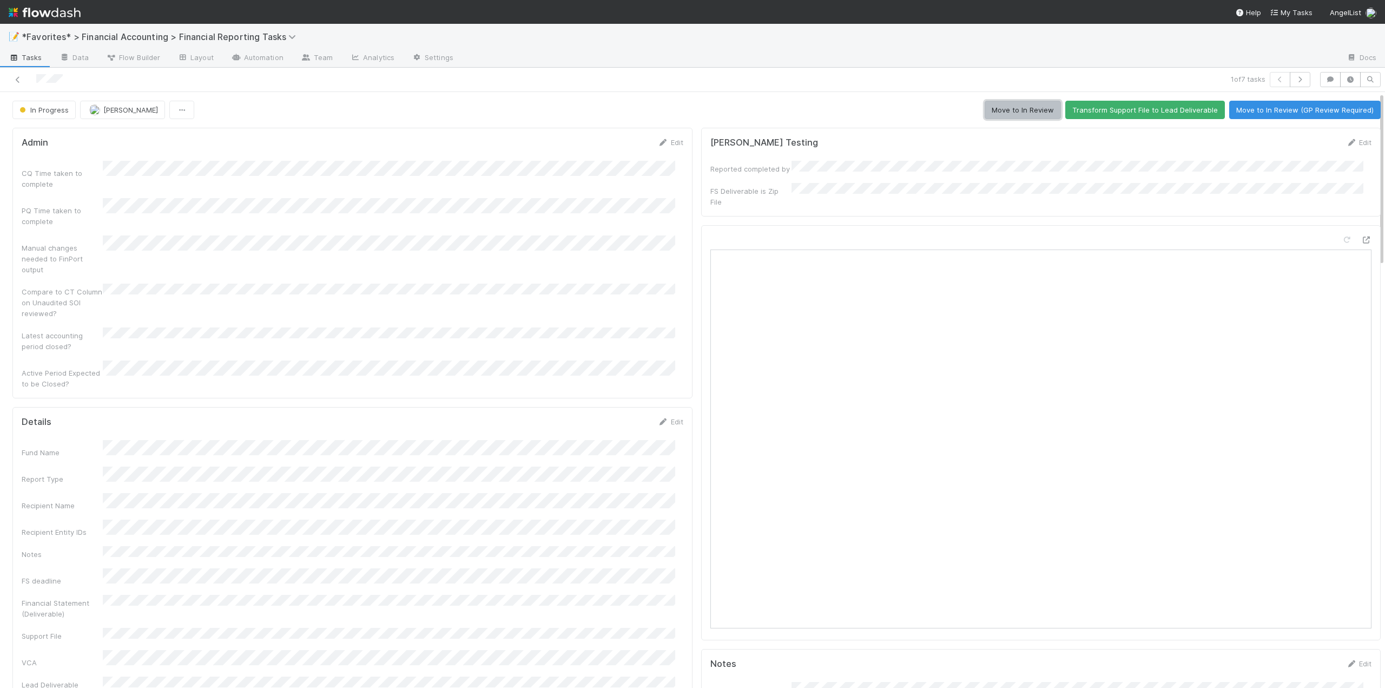
click at [996, 111] on button "Move to In Review" at bounding box center [1023, 110] width 76 height 18
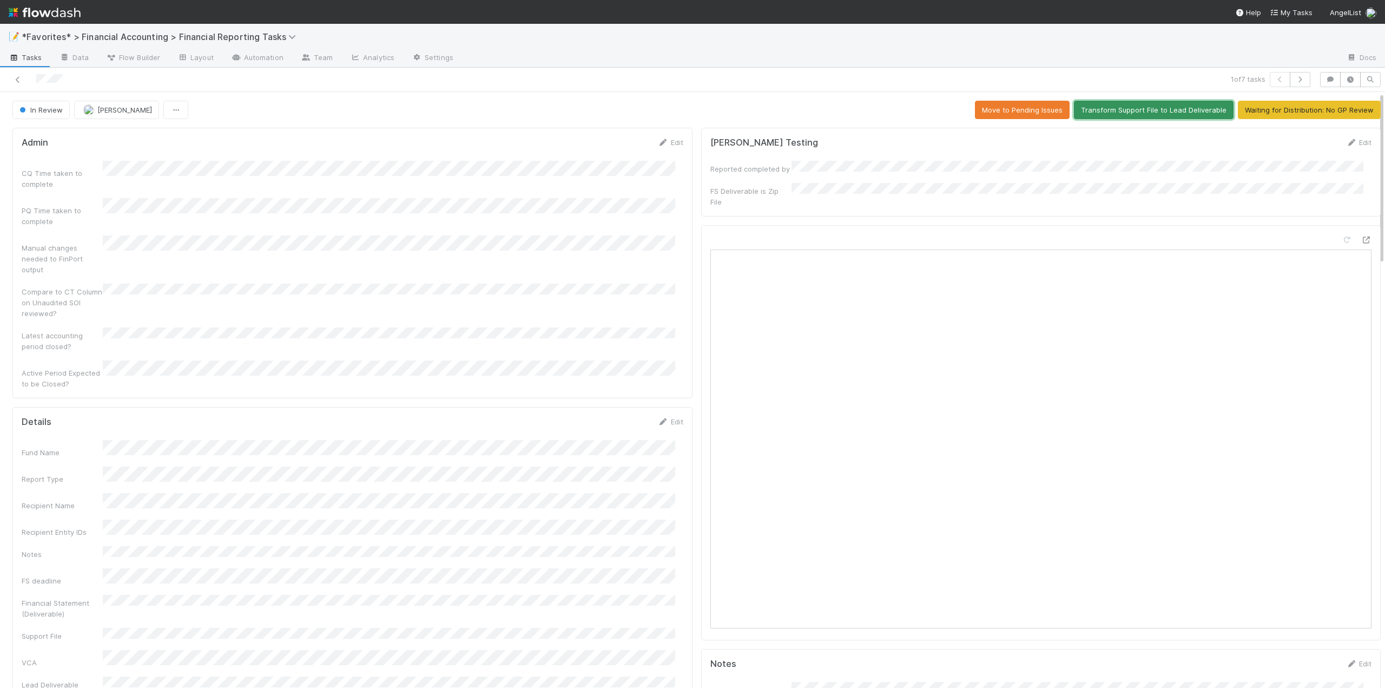
click at [1099, 110] on button "Transform Support File to Lead Deliverable" at bounding box center [1154, 110] width 160 height 18
click at [18, 81] on icon at bounding box center [17, 79] width 11 height 7
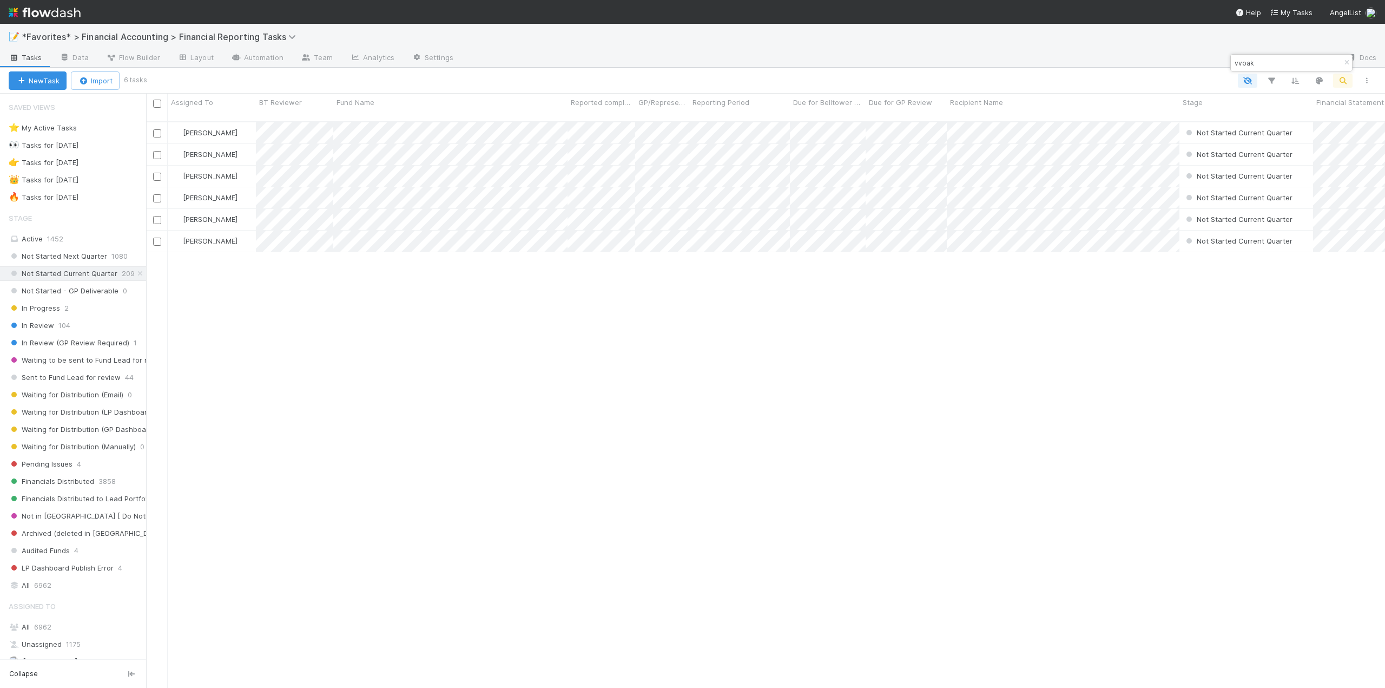
scroll to position [567, 1231]
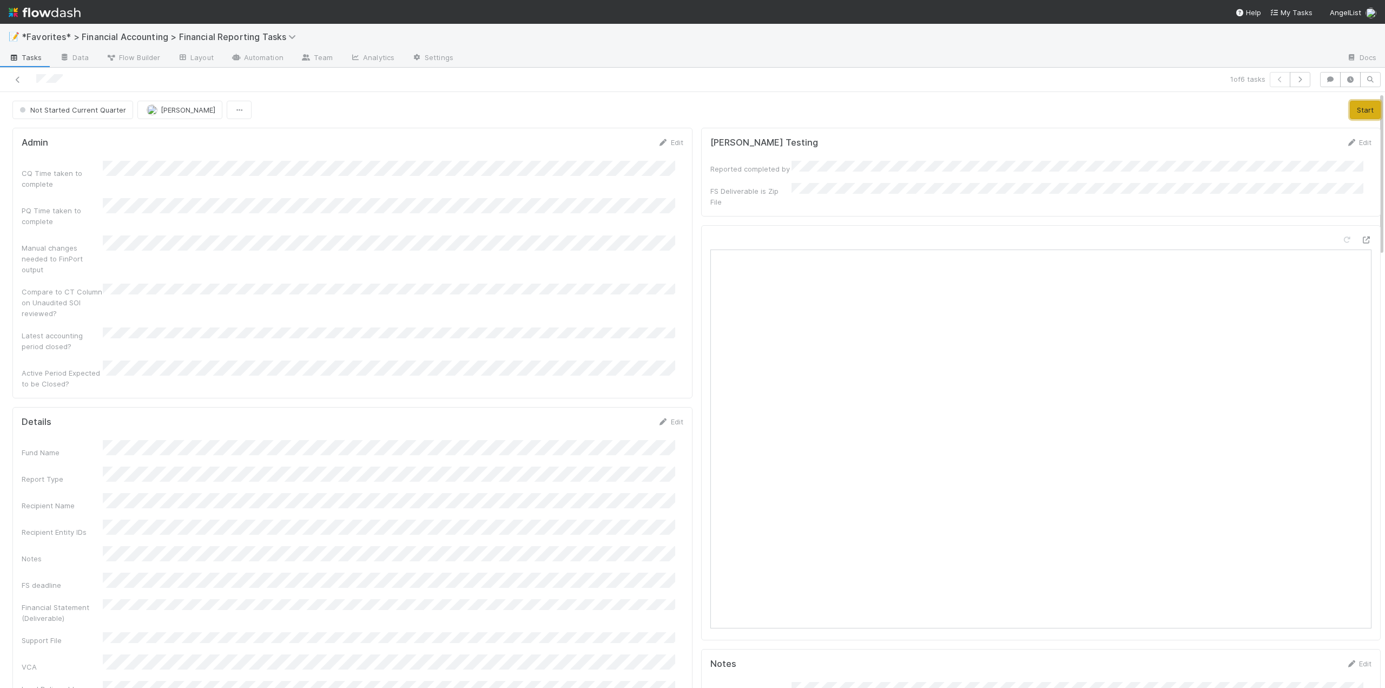
click at [1352, 115] on button "Start" at bounding box center [1365, 110] width 31 height 18
click at [669, 417] on link "Edit" at bounding box center [670, 421] width 25 height 9
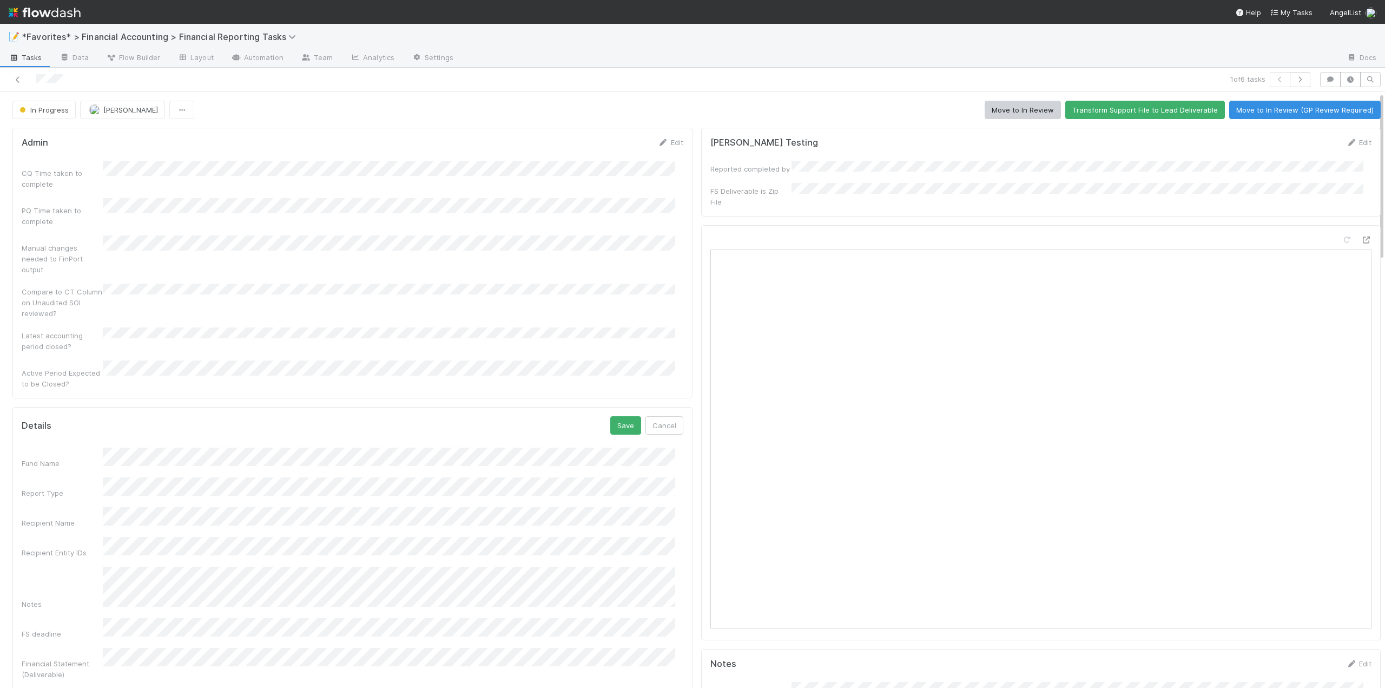
click at [0, 486] on html "📝 *Favorites* > Financial Accounting > Financial Reporting Tasks Tasks Data Flo…" at bounding box center [692, 344] width 1385 height 688
click at [620, 416] on button "Save" at bounding box center [625, 425] width 31 height 18
click at [1026, 111] on button "Move to In Review" at bounding box center [1023, 110] width 76 height 18
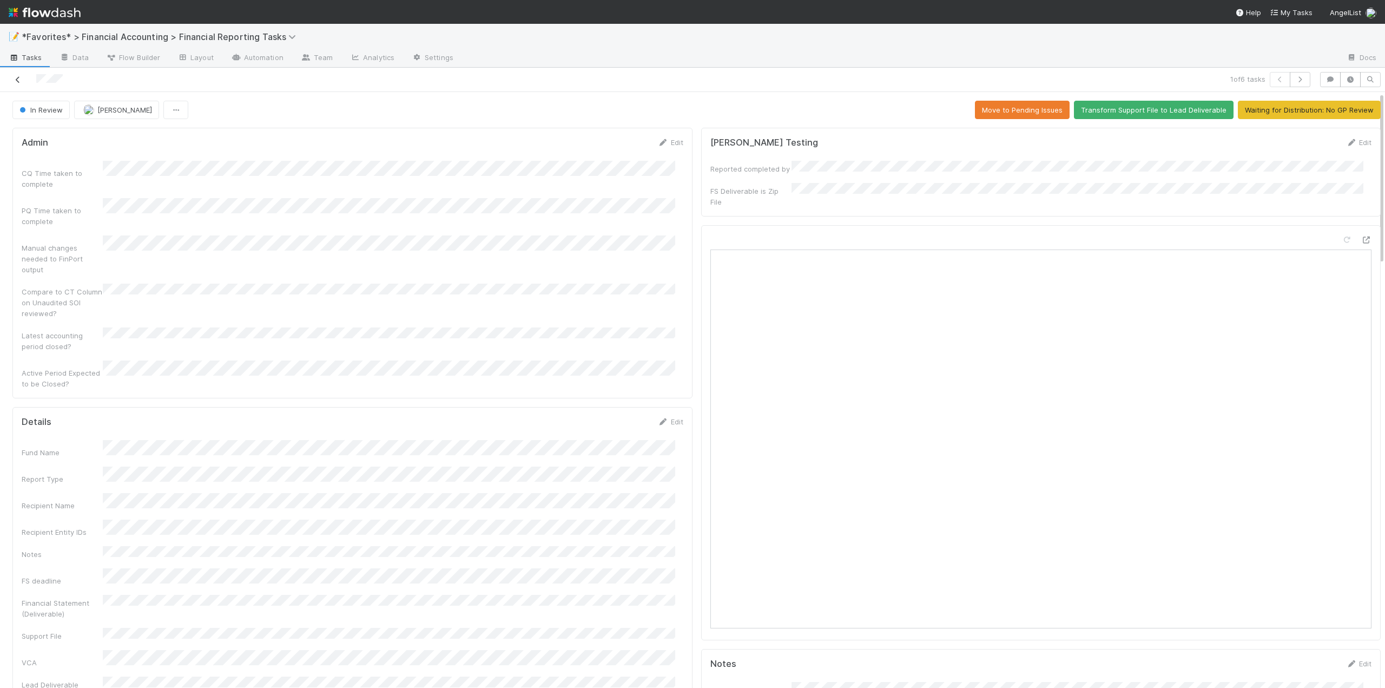
click at [18, 79] on icon at bounding box center [17, 79] width 11 height 7
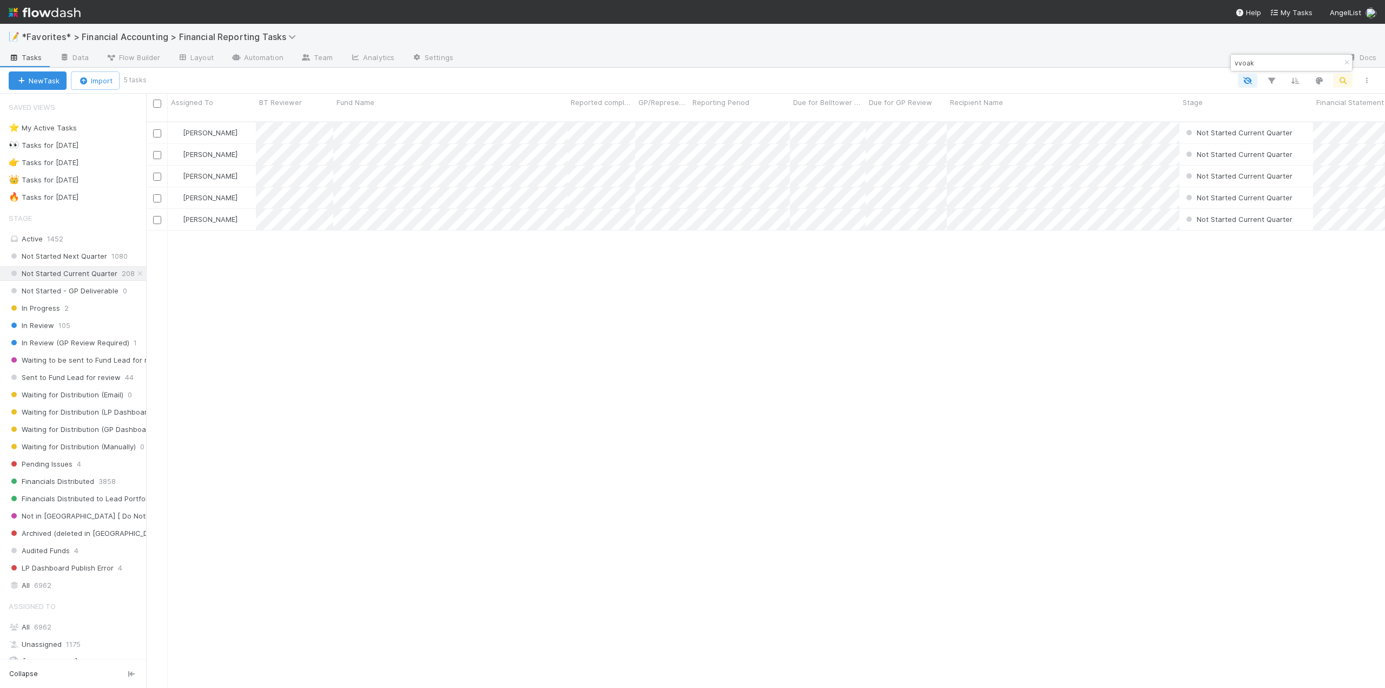
scroll to position [567, 1231]
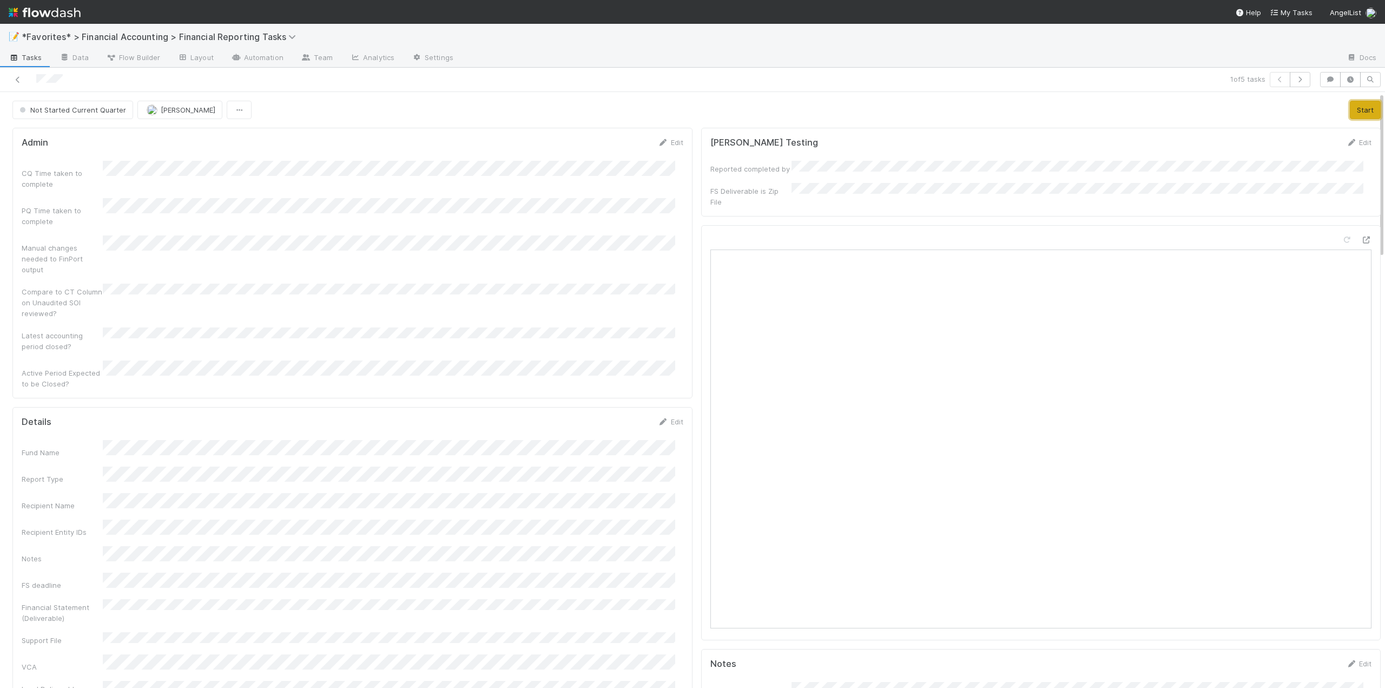
click at [1351, 104] on button "Start" at bounding box center [1365, 110] width 31 height 18
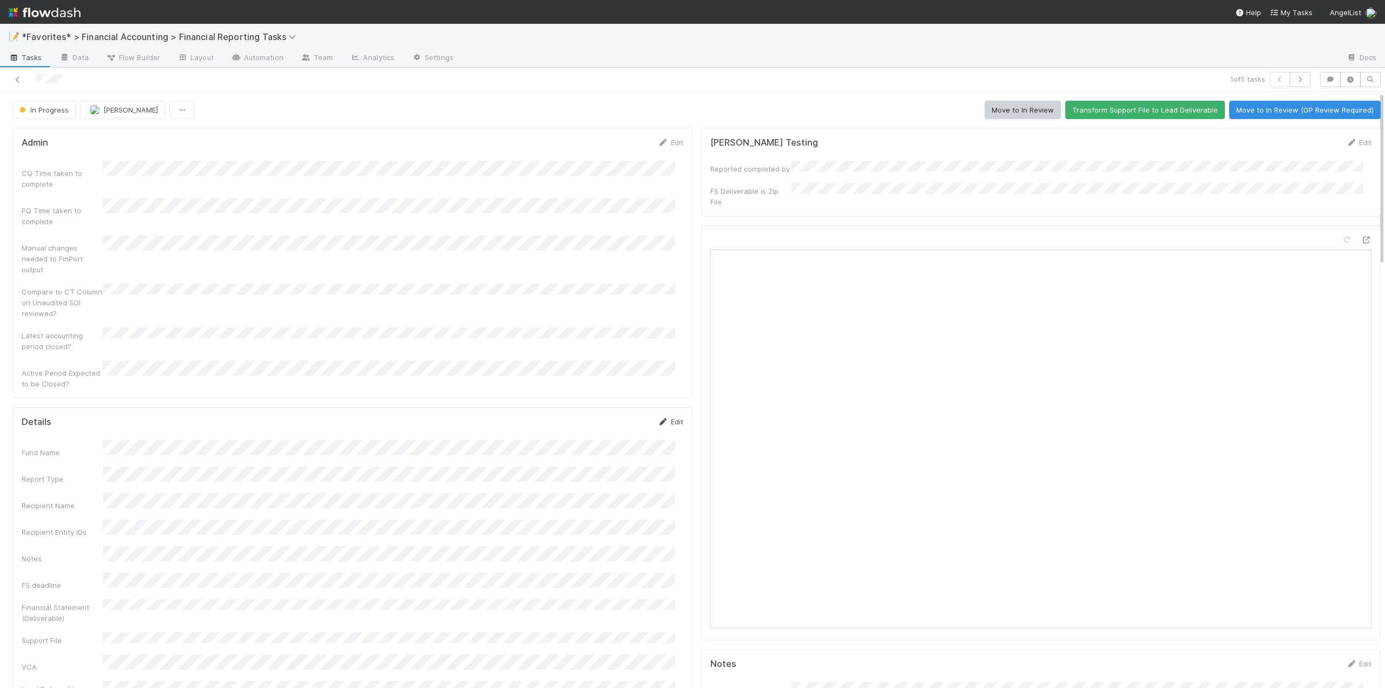
click at [670, 417] on link "Edit" at bounding box center [670, 421] width 25 height 9
click at [624, 416] on button "Save" at bounding box center [625, 425] width 31 height 18
click at [1016, 104] on button "Move to In Review" at bounding box center [1023, 110] width 76 height 18
click at [17, 77] on icon at bounding box center [17, 79] width 11 height 7
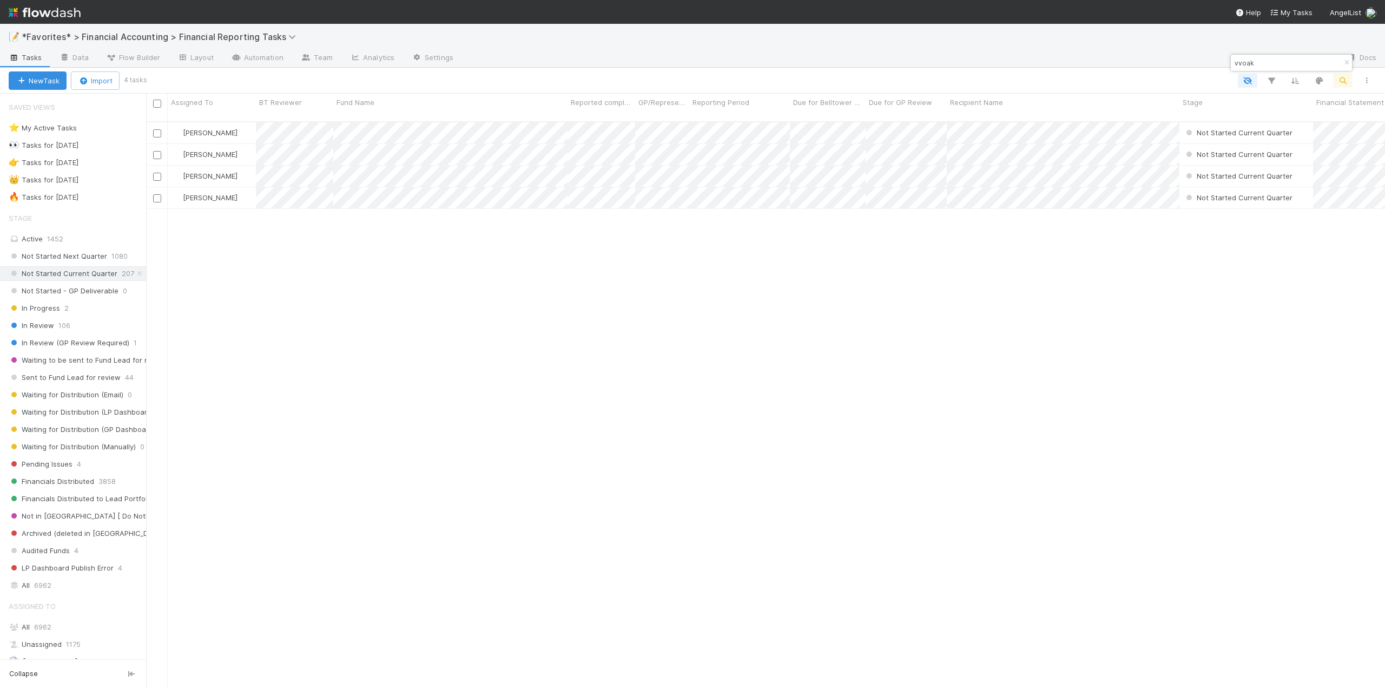
scroll to position [567, 1231]
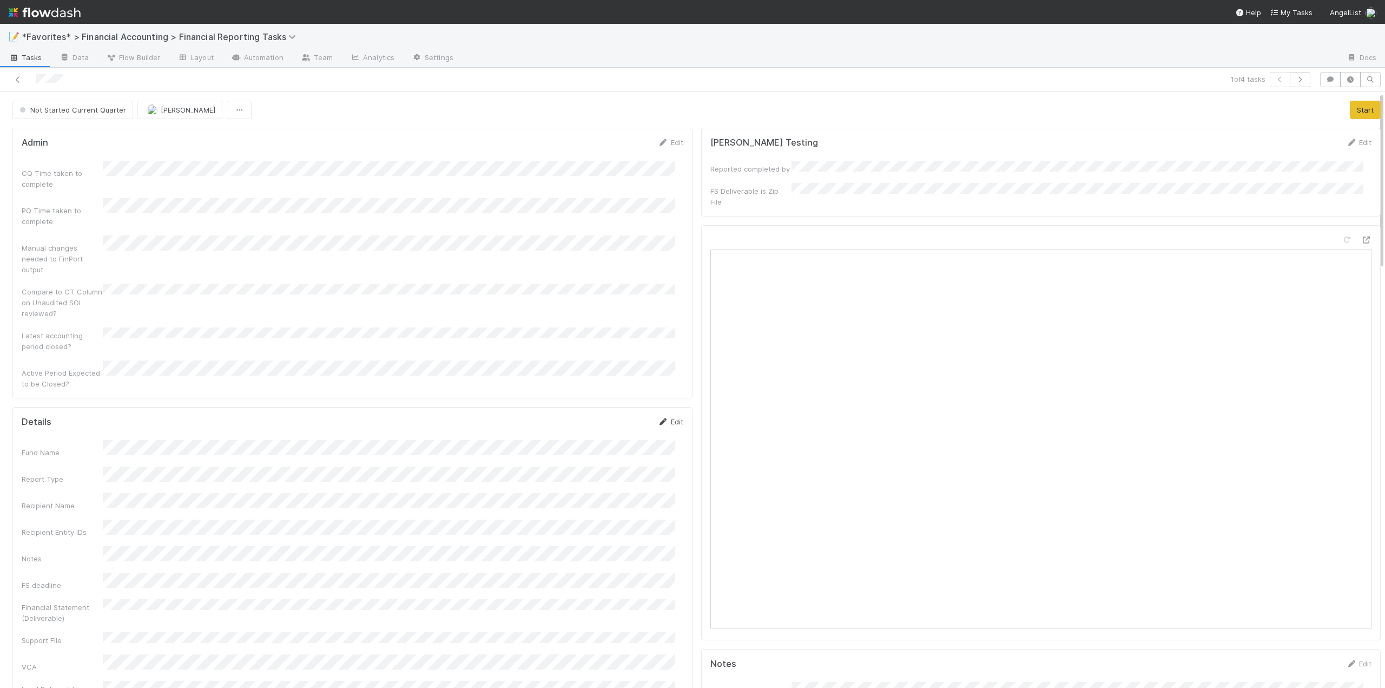
click at [669, 417] on link "Edit" at bounding box center [670, 421] width 25 height 9
click at [35, 566] on div "Notes" at bounding box center [353, 587] width 662 height 43
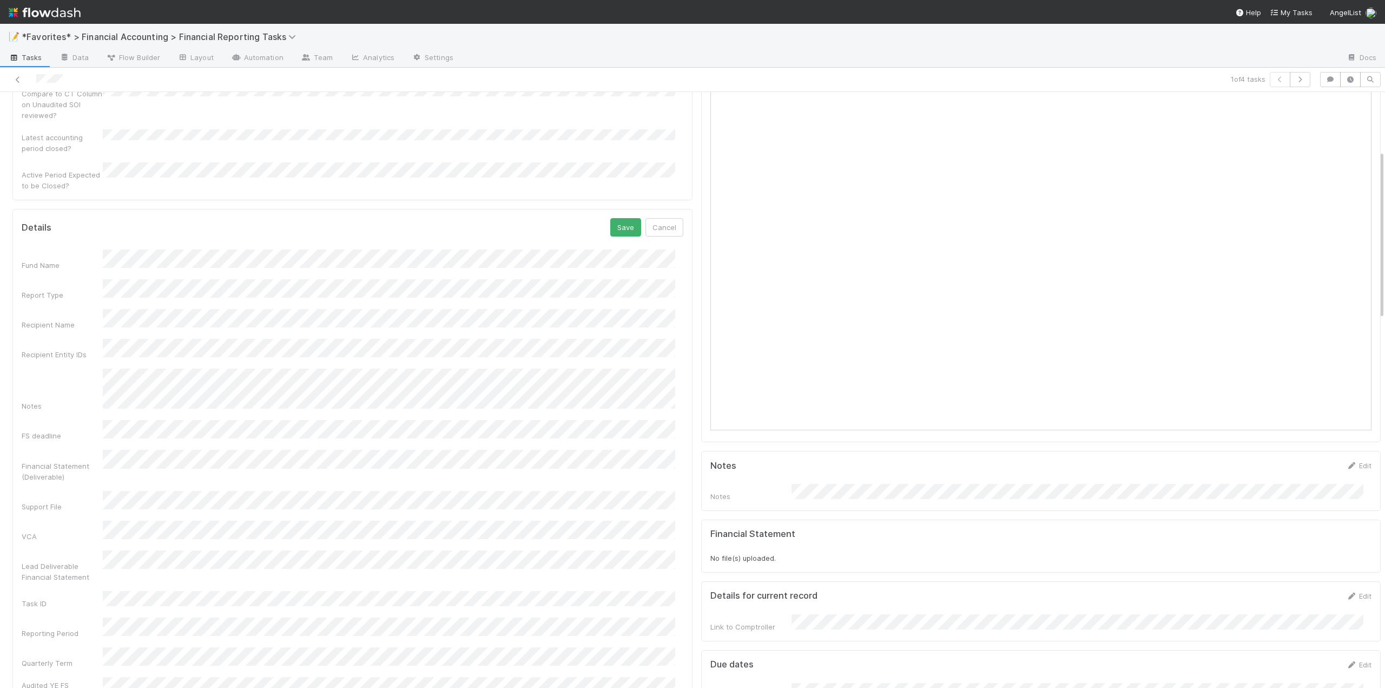
scroll to position [216, 0]
click at [614, 200] on button "Save" at bounding box center [625, 209] width 31 height 18
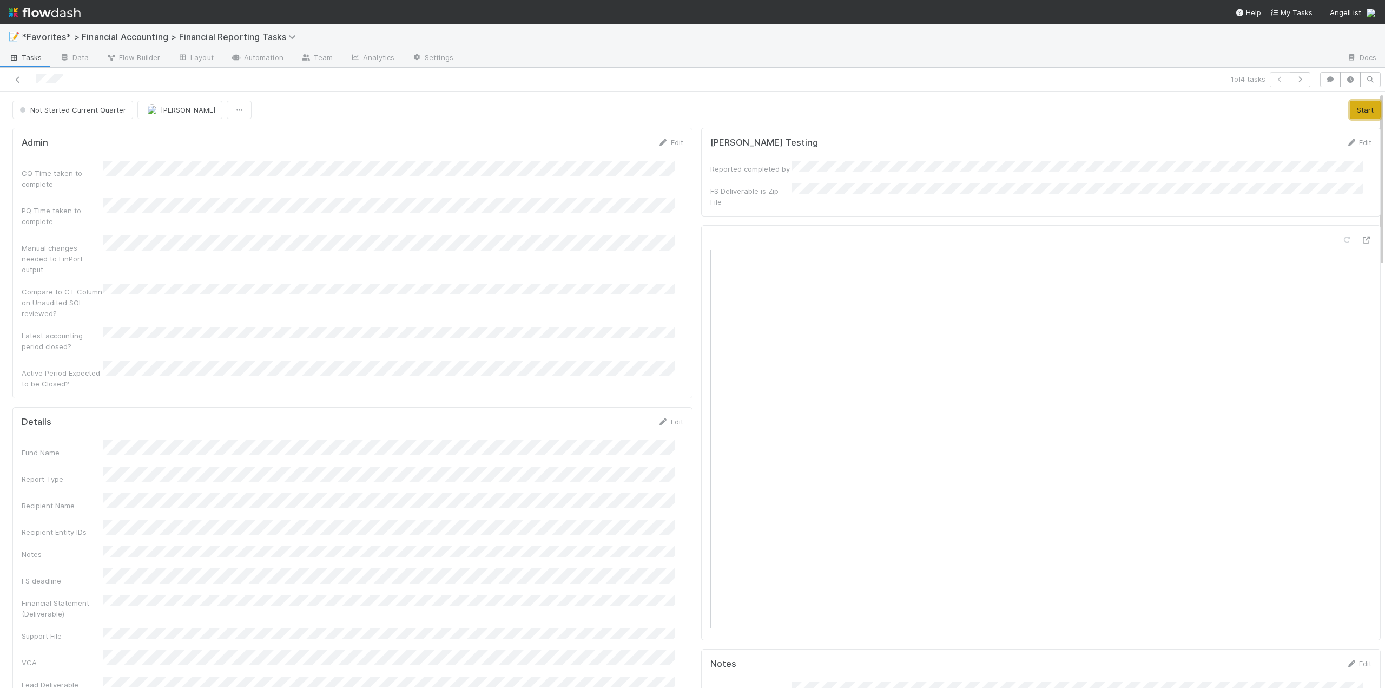
click at [1350, 114] on button "Start" at bounding box center [1365, 110] width 31 height 18
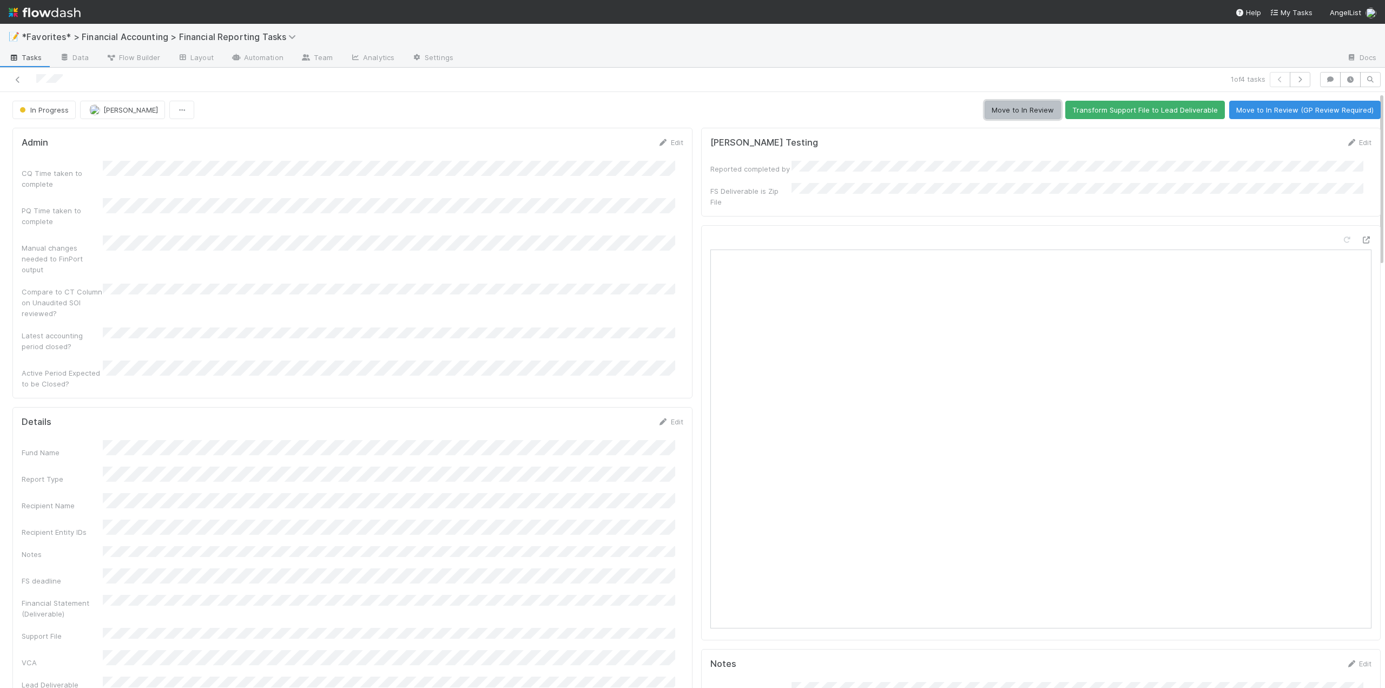
click at [985, 116] on button "Move to In Review" at bounding box center [1023, 110] width 76 height 18
click at [22, 80] on icon at bounding box center [17, 79] width 11 height 7
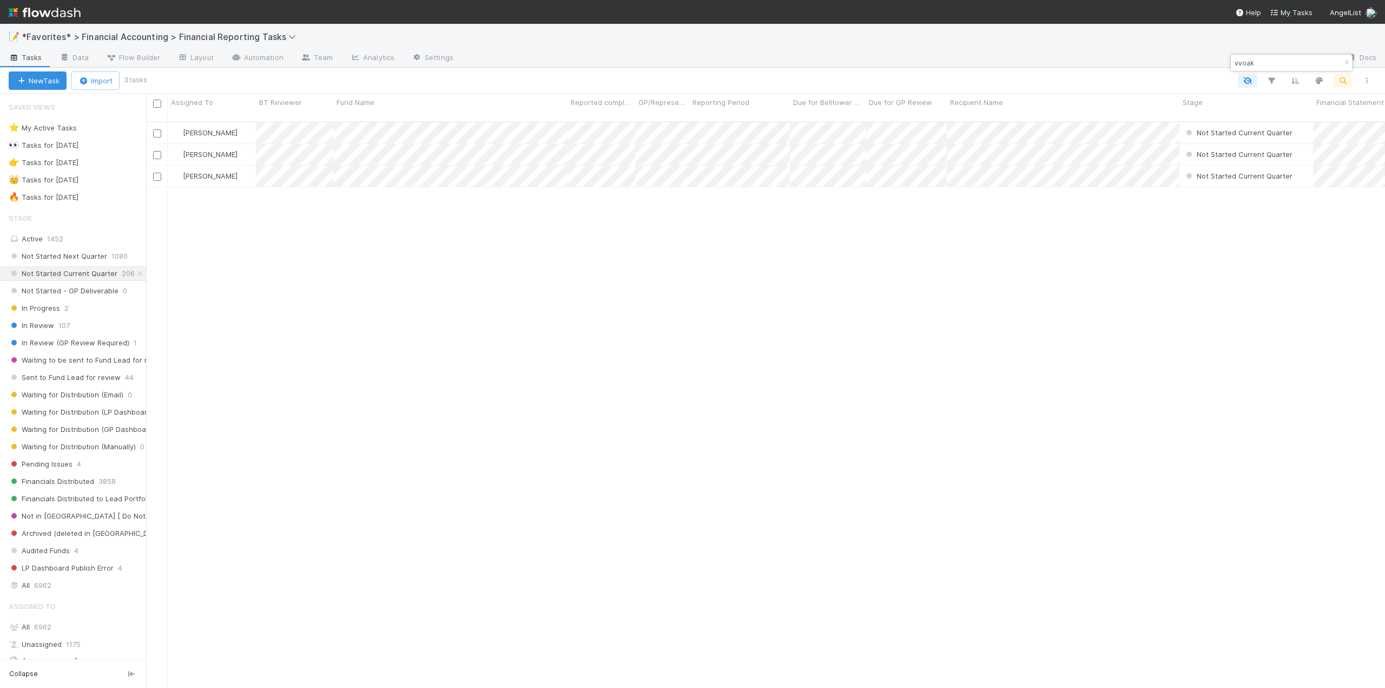
scroll to position [567, 1231]
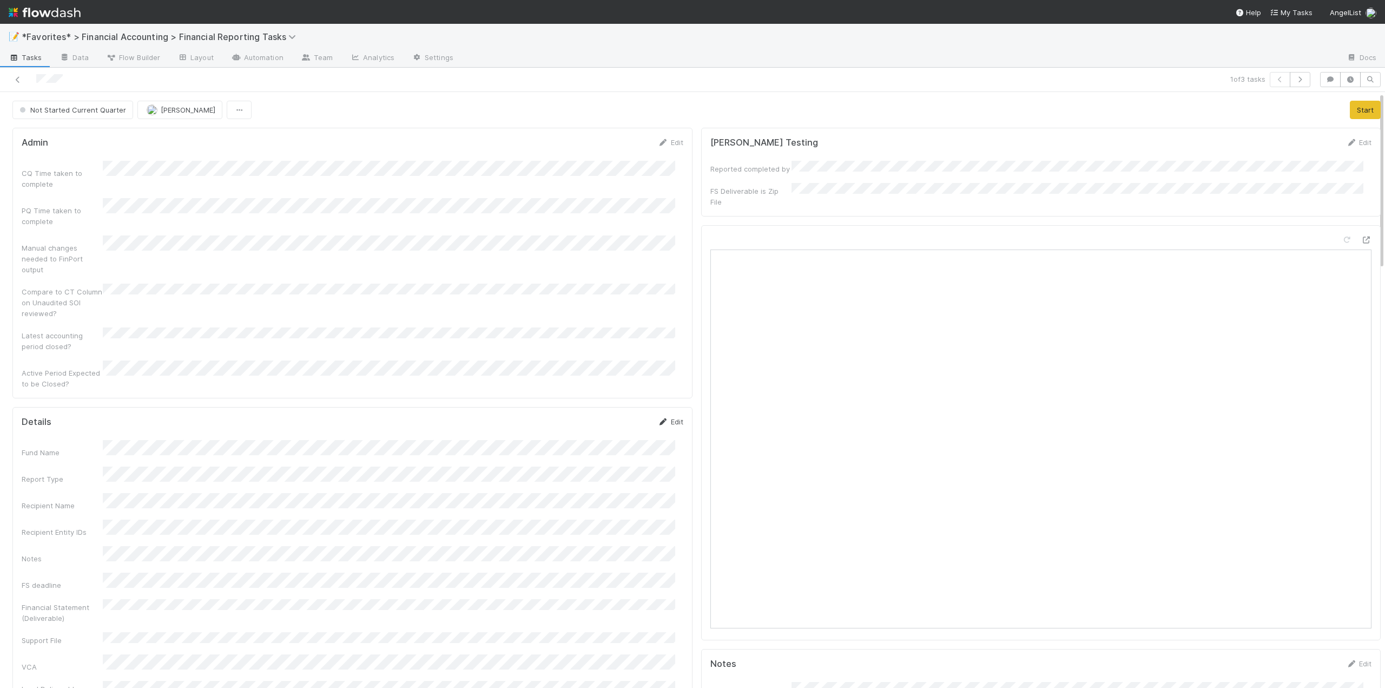
click at [669, 417] on link "Edit" at bounding box center [670, 421] width 25 height 9
click at [0, 491] on html "📝 *Favorites* > Financial Accounting > Financial Reporting Tasks Tasks Data Flo…" at bounding box center [692, 344] width 1385 height 688
click at [611, 416] on button "Save" at bounding box center [625, 425] width 31 height 18
click at [1359, 106] on button "Start" at bounding box center [1365, 110] width 31 height 18
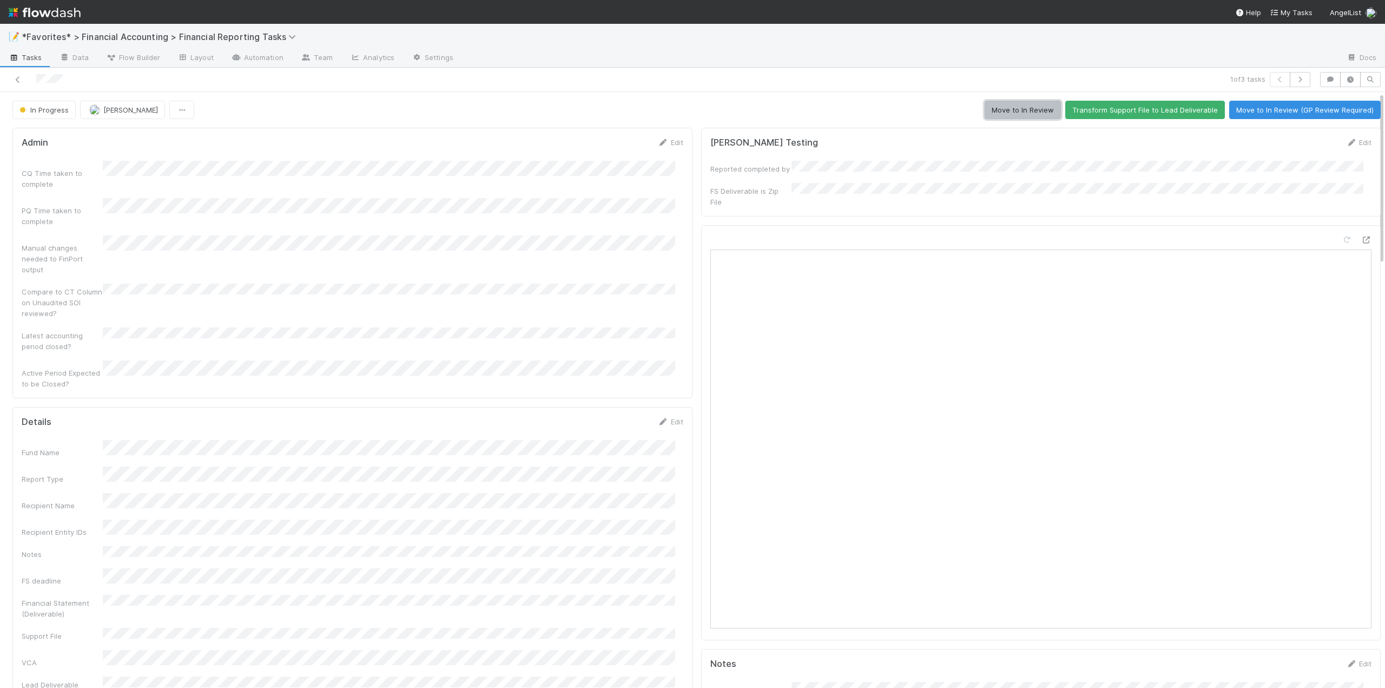
click at [1017, 105] on button "Move to In Review" at bounding box center [1023, 110] width 76 height 18
click at [18, 78] on icon at bounding box center [17, 79] width 11 height 7
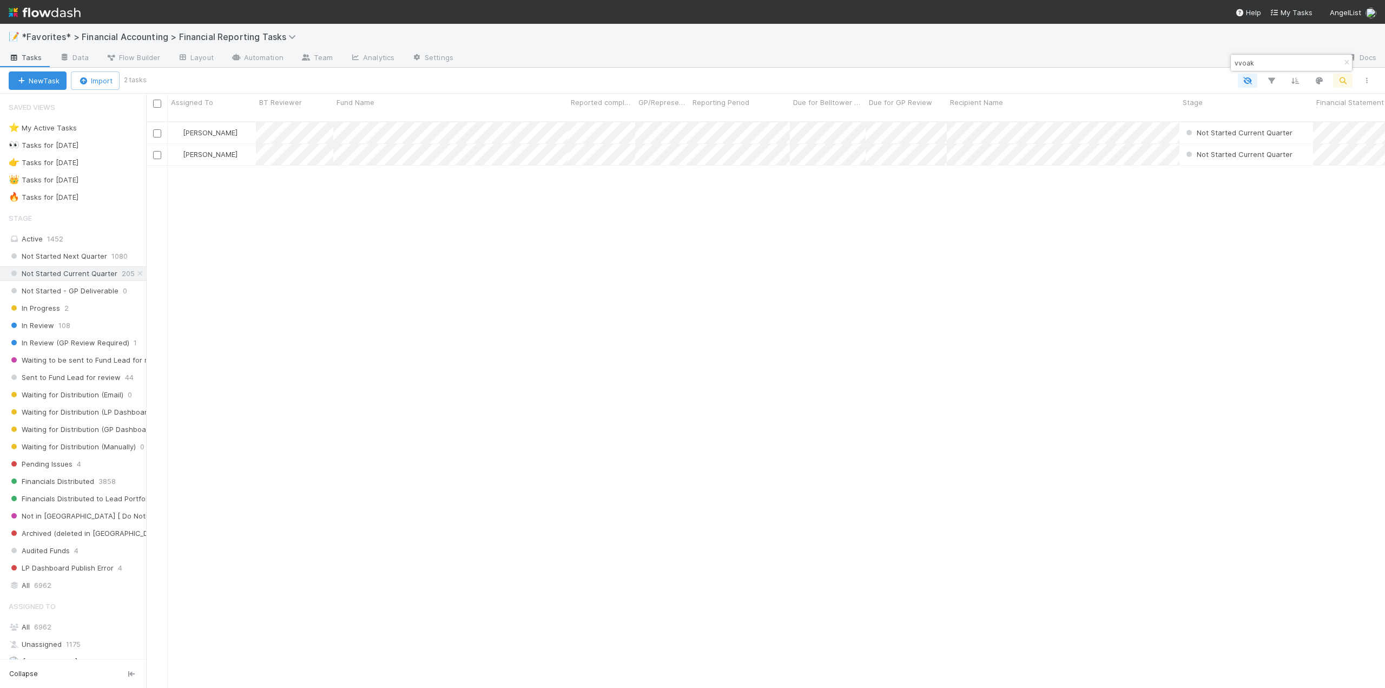
scroll to position [567, 1231]
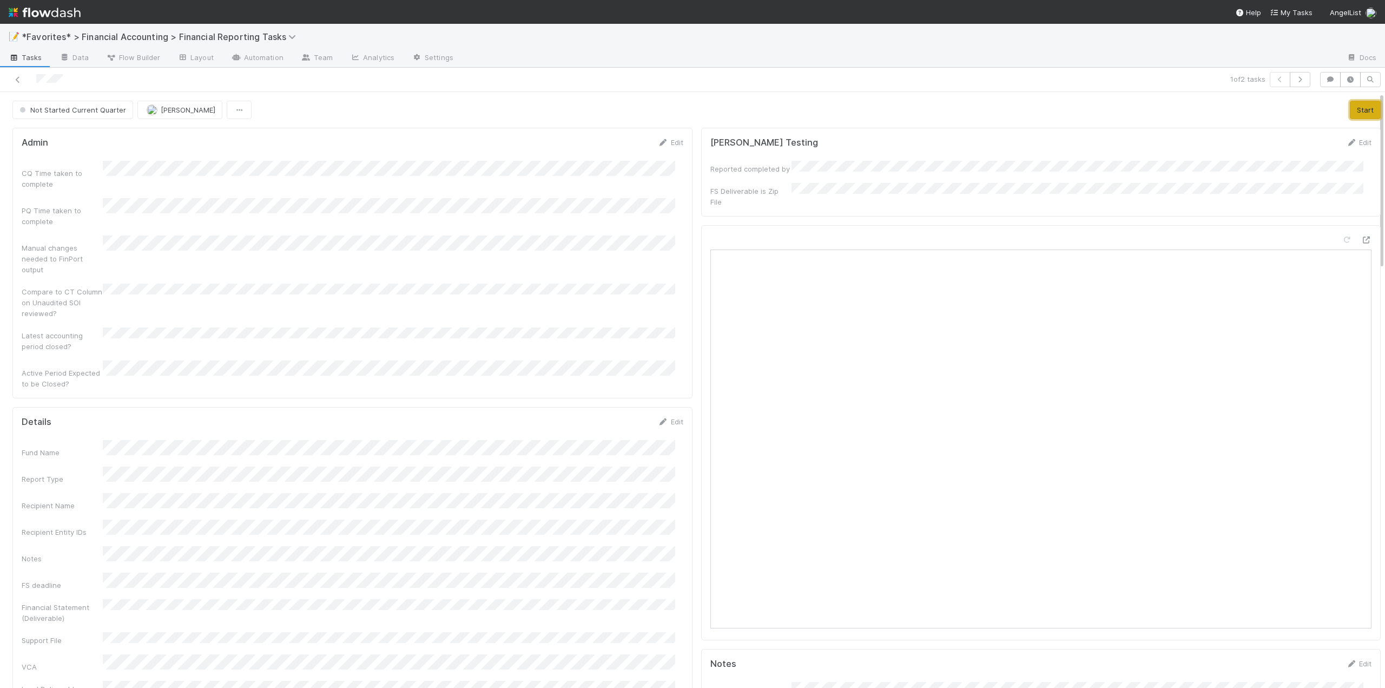
click at [1350, 105] on button "Start" at bounding box center [1365, 110] width 31 height 18
click at [669, 417] on link "Edit" at bounding box center [670, 421] width 25 height 9
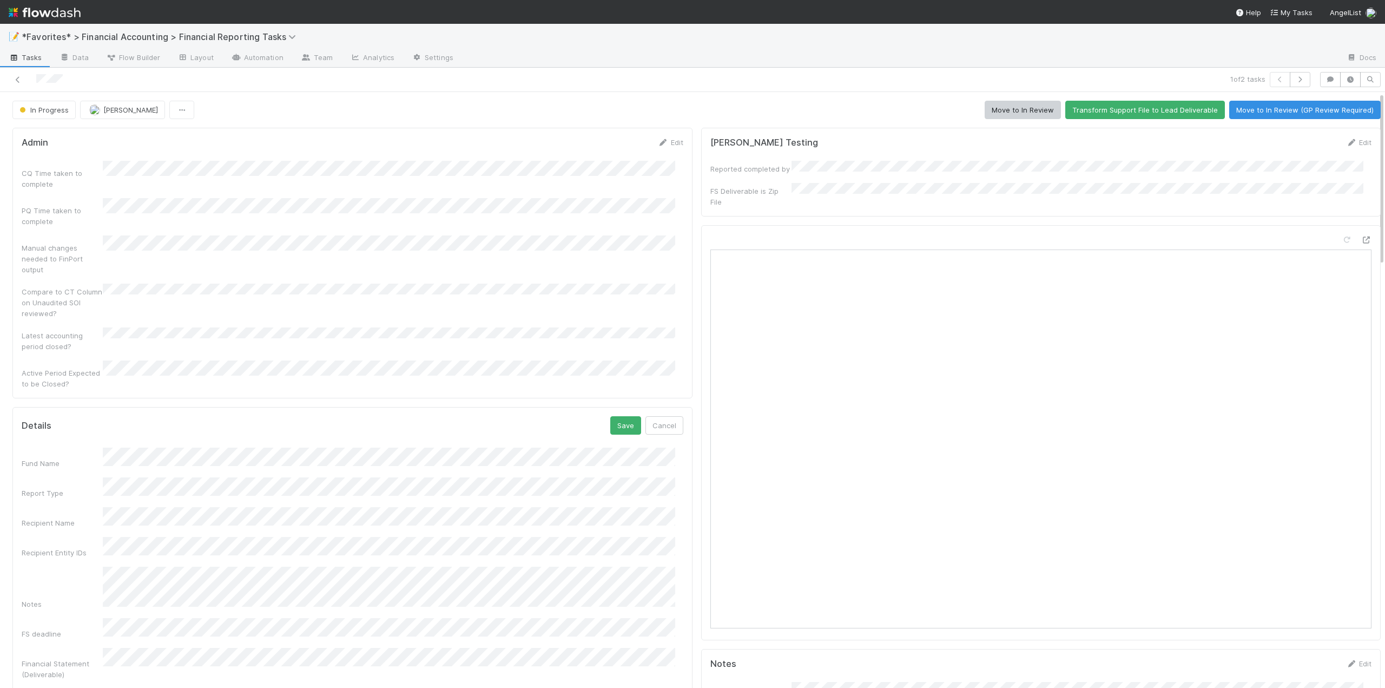
click at [0, 485] on html "📝 *Favorites* > Financial Accounting > Financial Reporting Tasks Tasks Data Flo…" at bounding box center [692, 344] width 1385 height 688
click at [627, 416] on button "Save" at bounding box center [625, 425] width 31 height 18
click at [1019, 108] on button "Move to In Review" at bounding box center [1023, 110] width 76 height 18
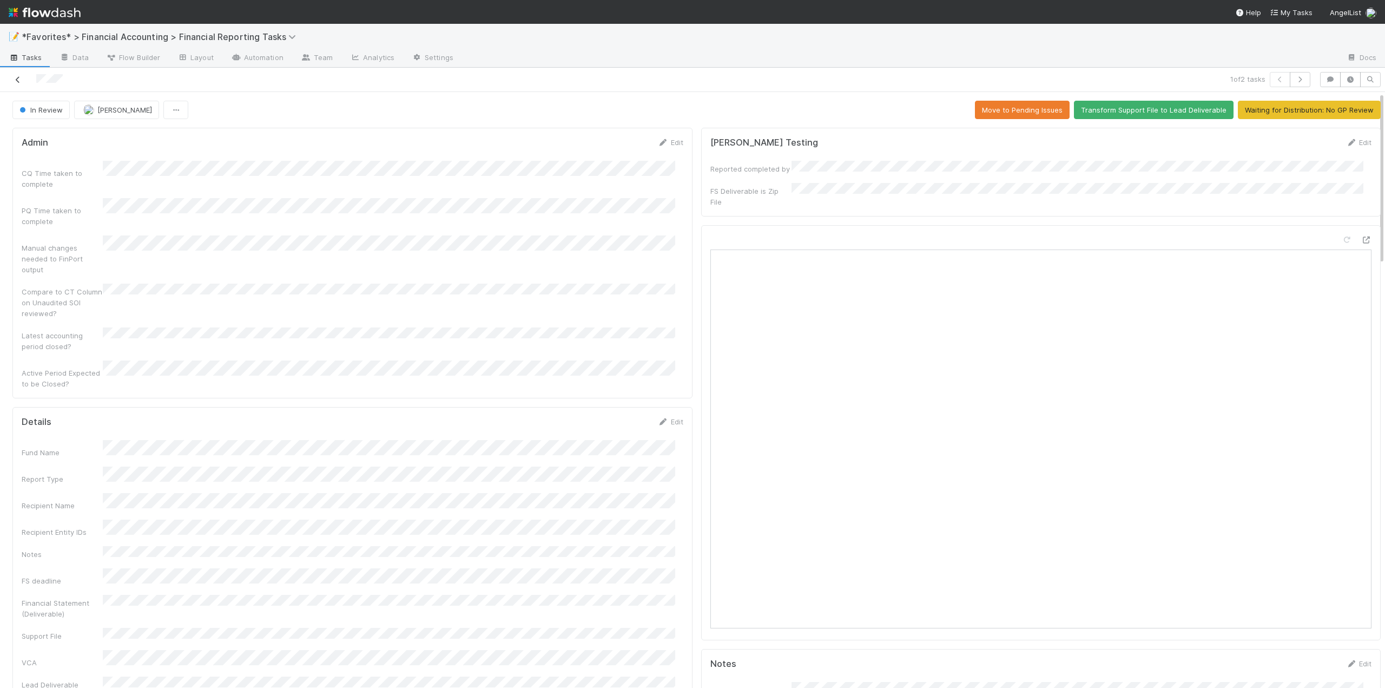
click at [17, 81] on icon at bounding box center [17, 79] width 11 height 7
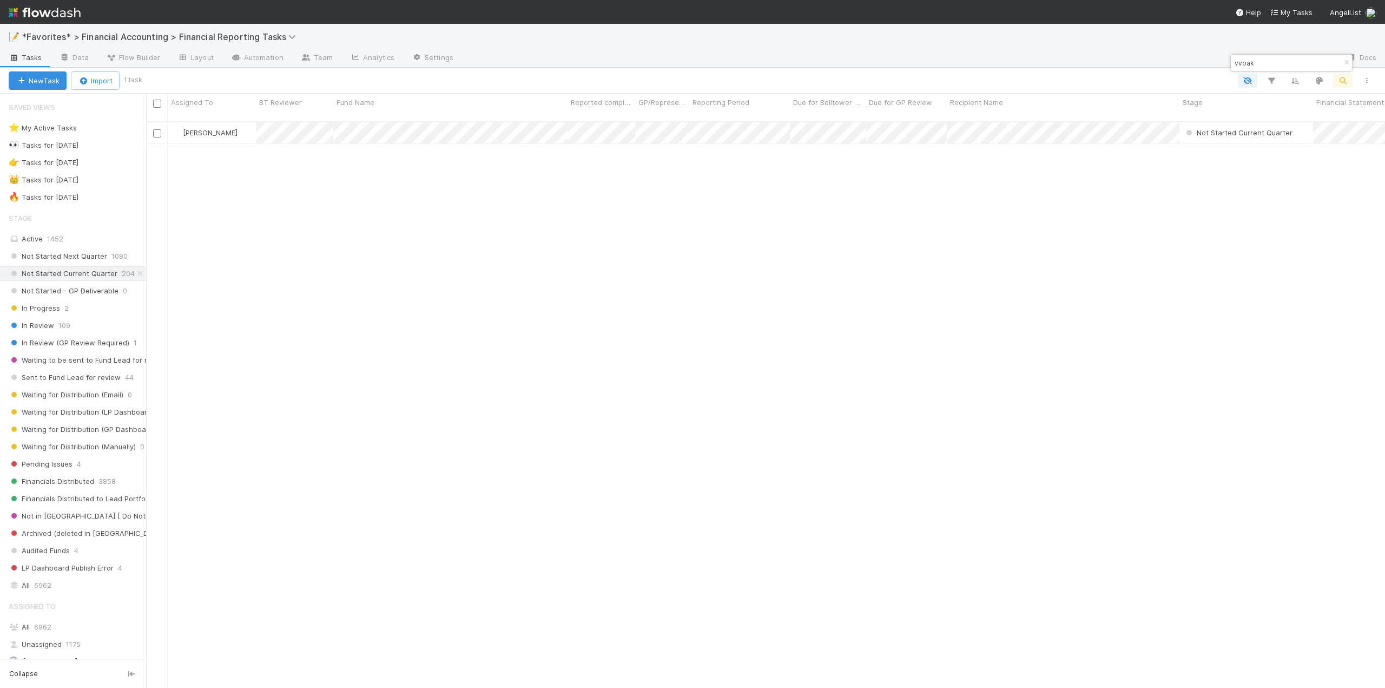
scroll to position [567, 1231]
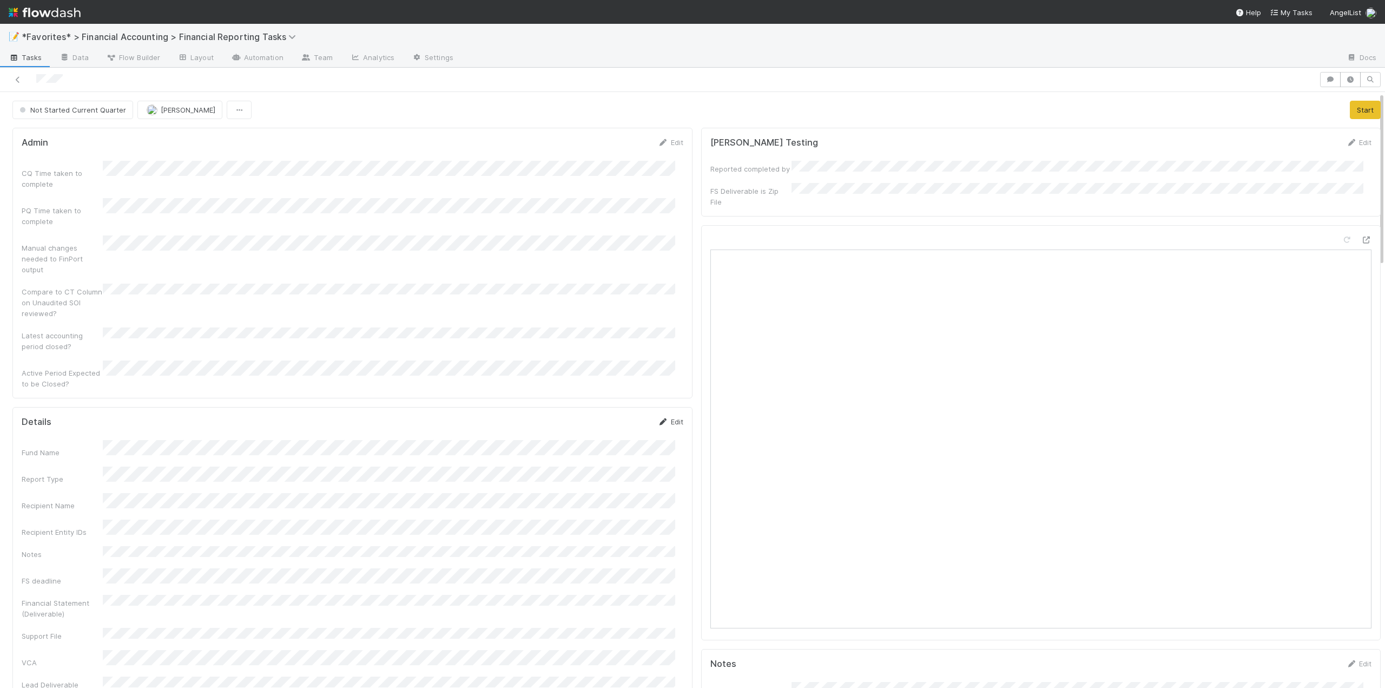
click at [667, 417] on link "Edit" at bounding box center [670, 421] width 25 height 9
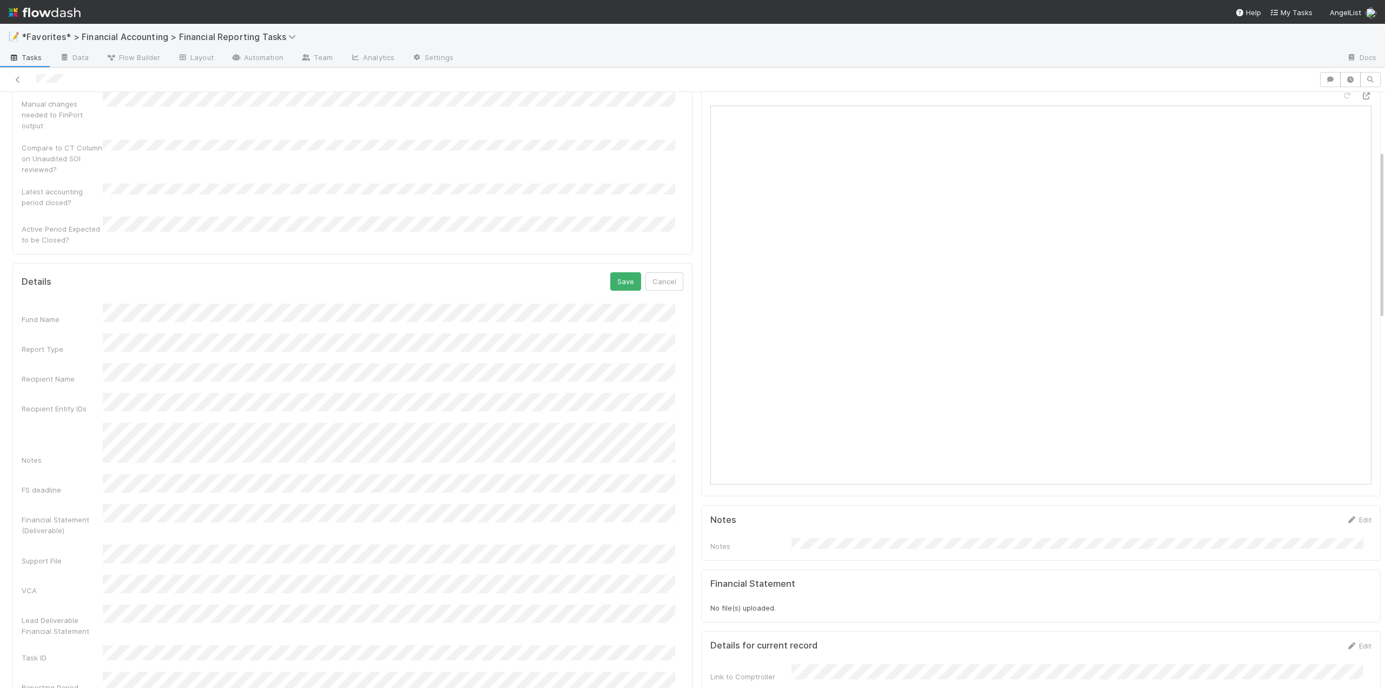
scroll to position [226, 0]
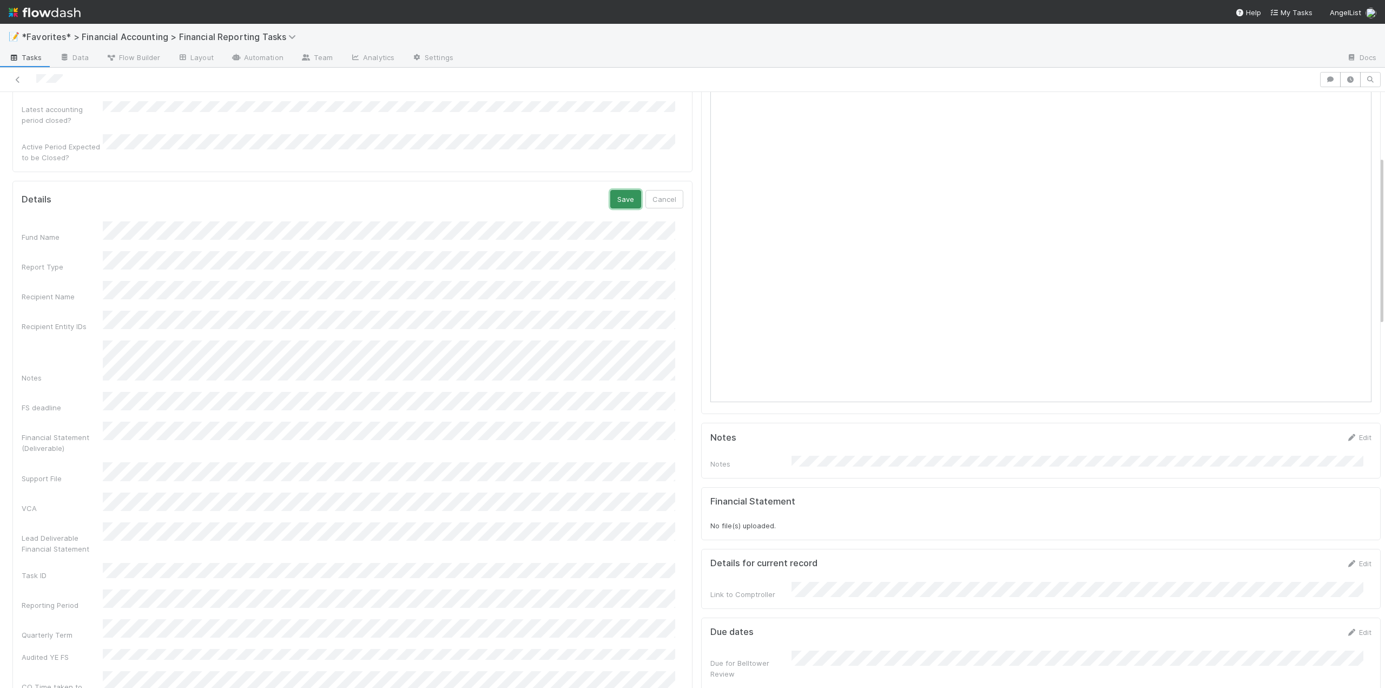
click at [614, 190] on button "Save" at bounding box center [625, 199] width 31 height 18
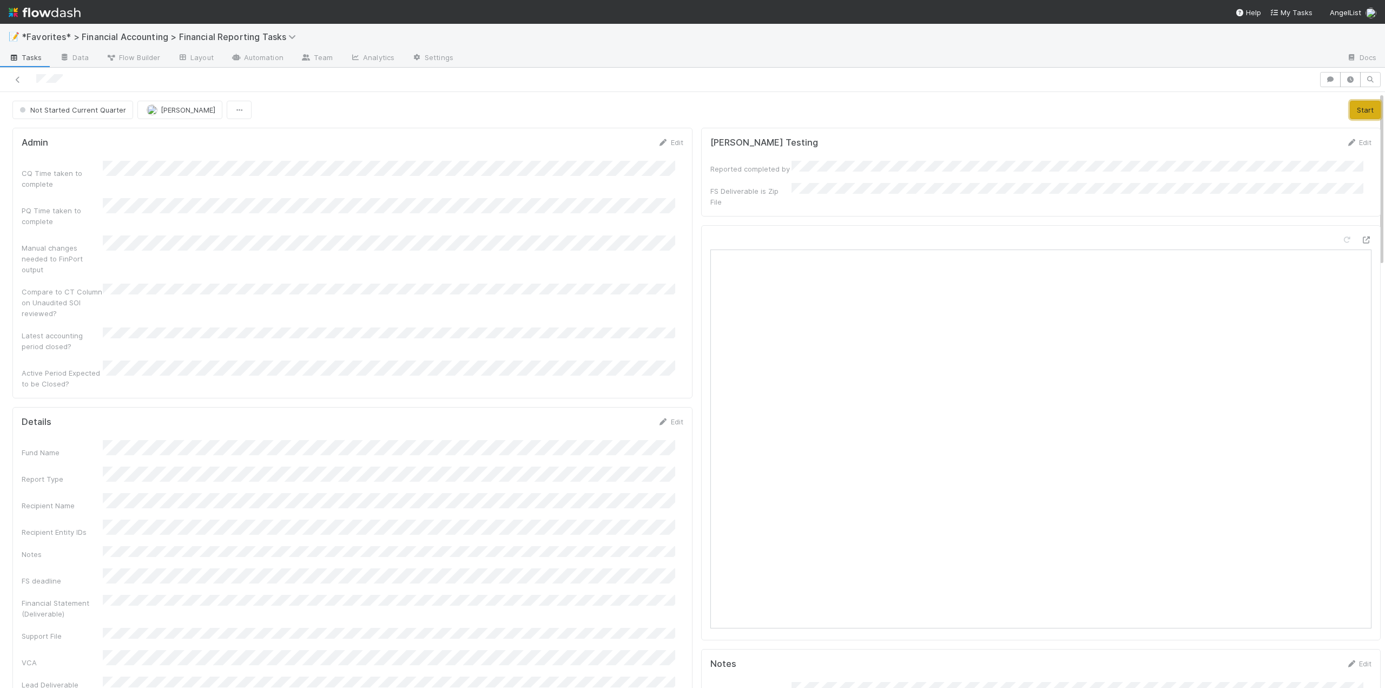
click at [1350, 115] on button "Start" at bounding box center [1365, 110] width 31 height 18
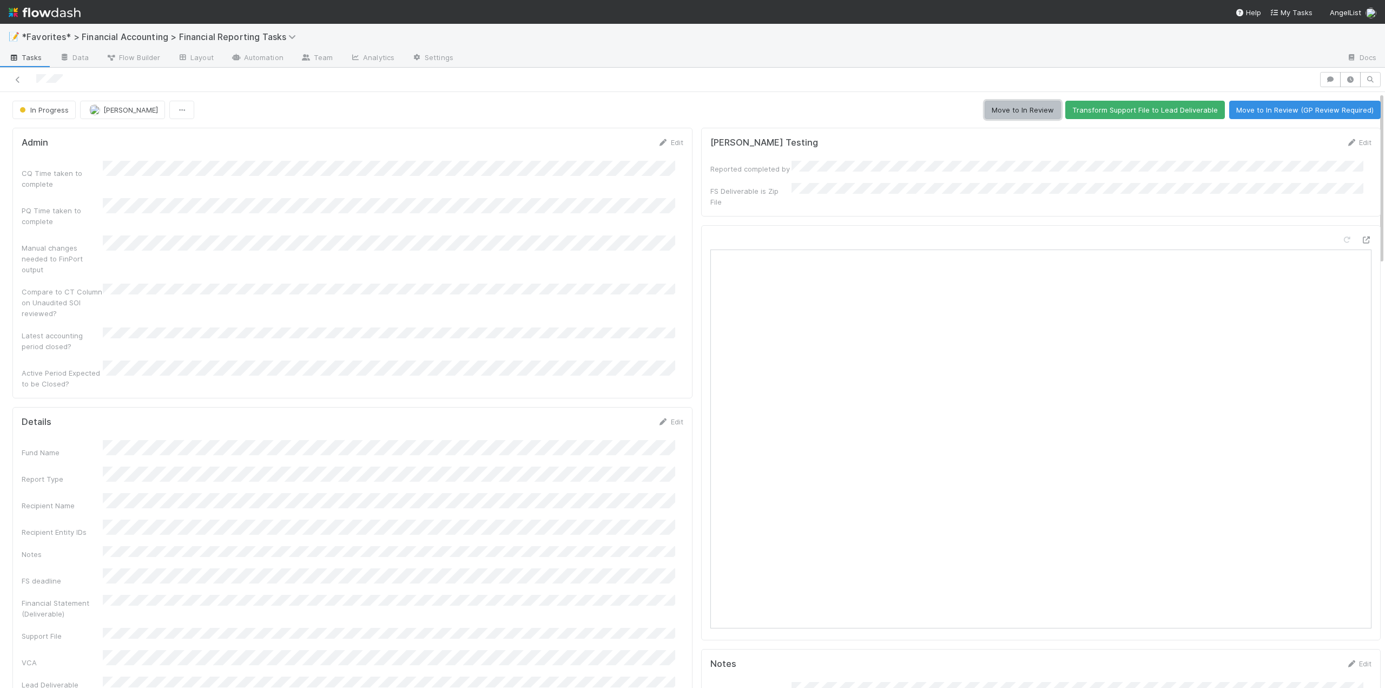
click at [1012, 108] on button "Move to In Review" at bounding box center [1023, 110] width 76 height 18
click at [17, 77] on icon at bounding box center [17, 79] width 11 height 7
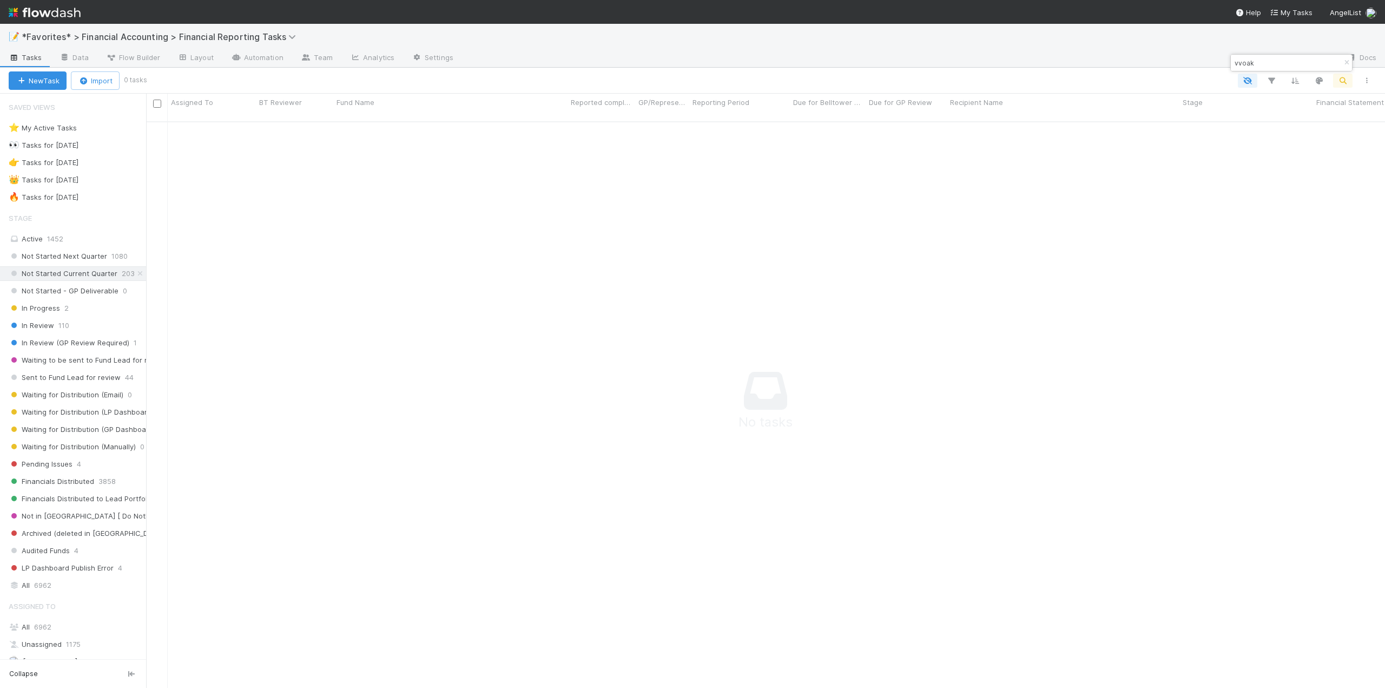
scroll to position [559, 1231]
click at [78, 193] on div "🔥 Tasks for [DATE]" at bounding box center [44, 197] width 70 height 14
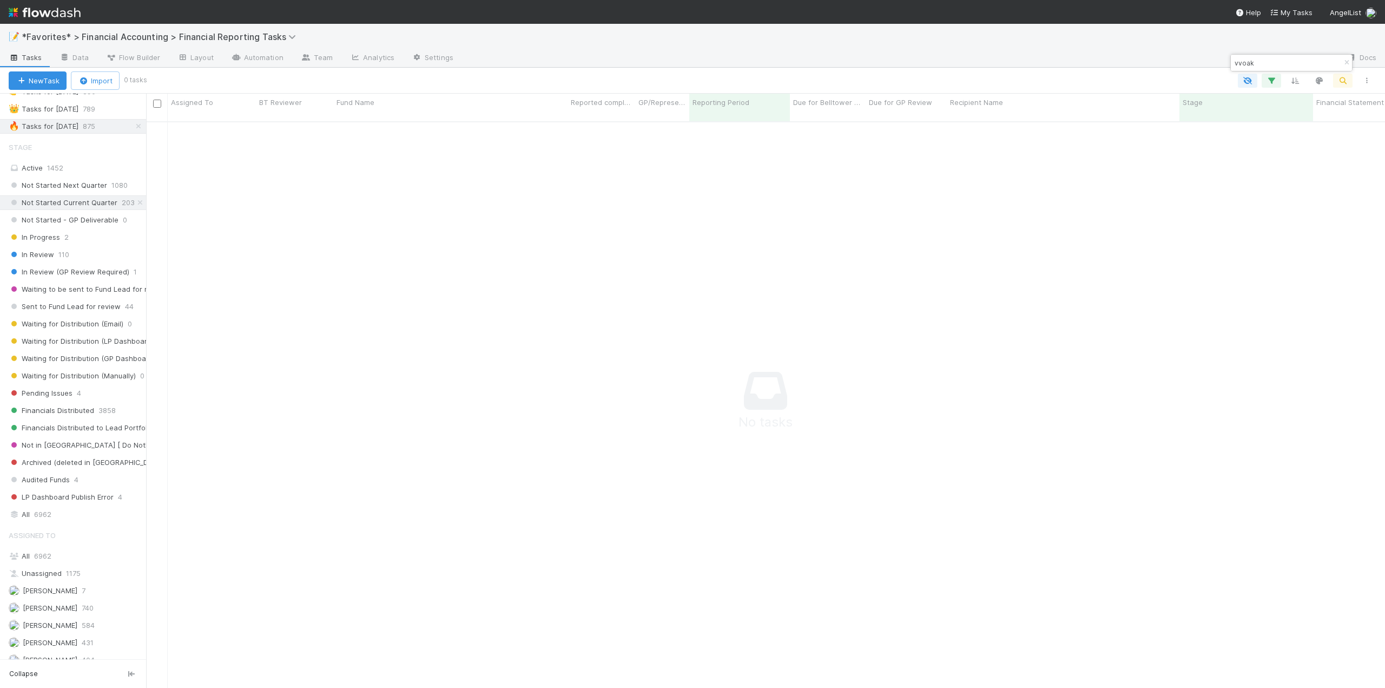
scroll to position [216, 0]
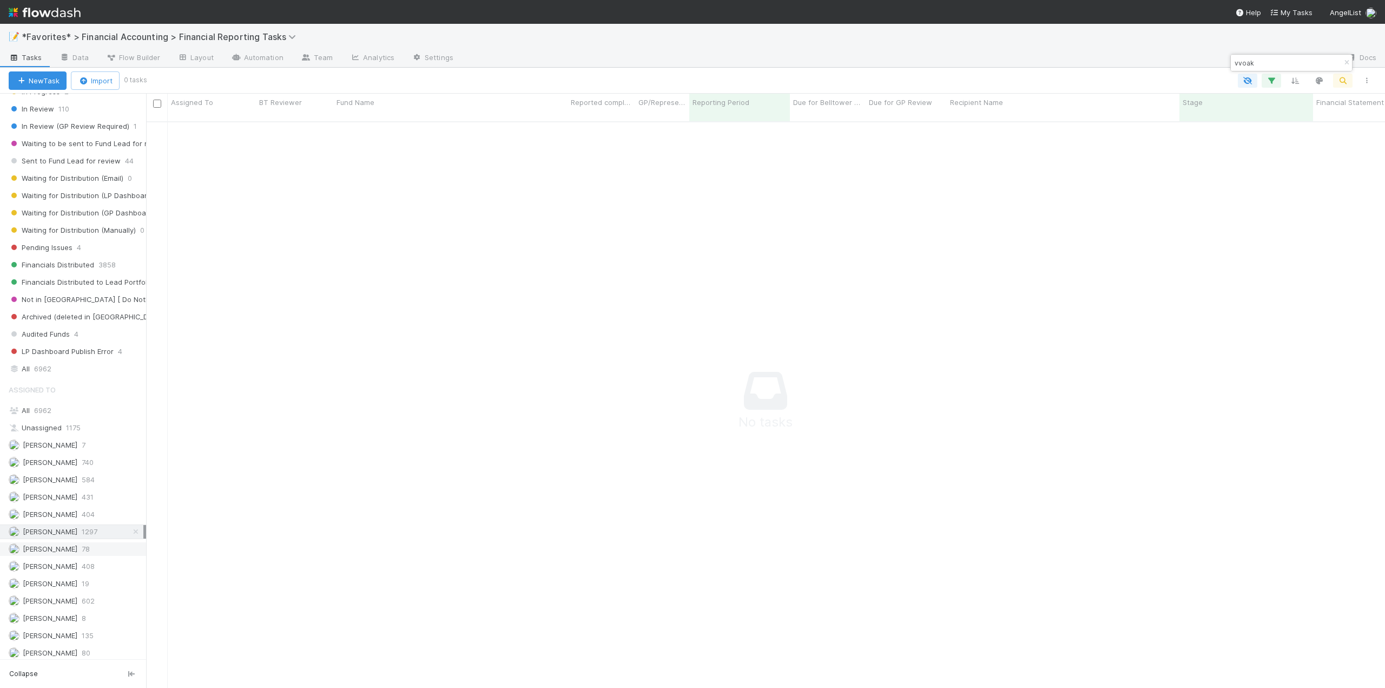
click at [57, 543] on span "[PERSON_NAME]" at bounding box center [43, 549] width 69 height 14
click at [56, 537] on span "[PERSON_NAME]" at bounding box center [43, 532] width 69 height 14
click at [1348, 60] on icon "button" at bounding box center [1346, 63] width 11 height 6
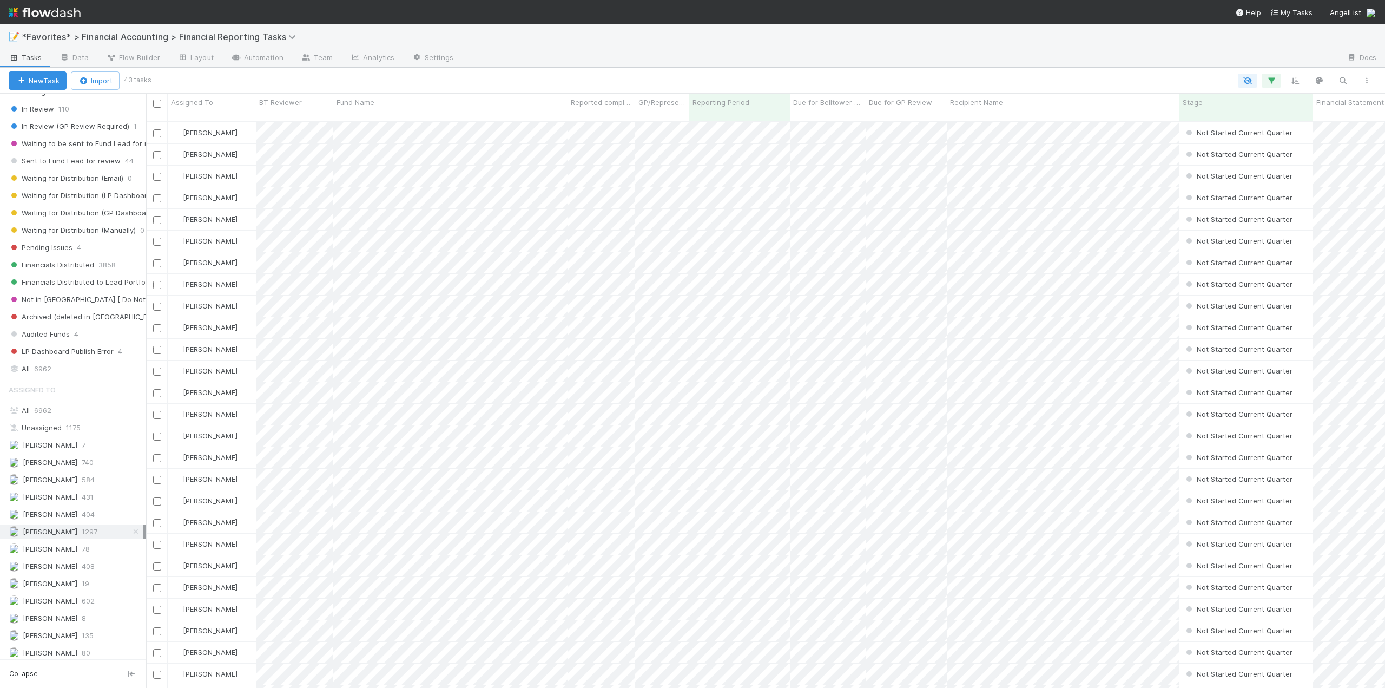
scroll to position [567, 1231]
click at [1375, 80] on button "button" at bounding box center [1366, 81] width 19 height 14
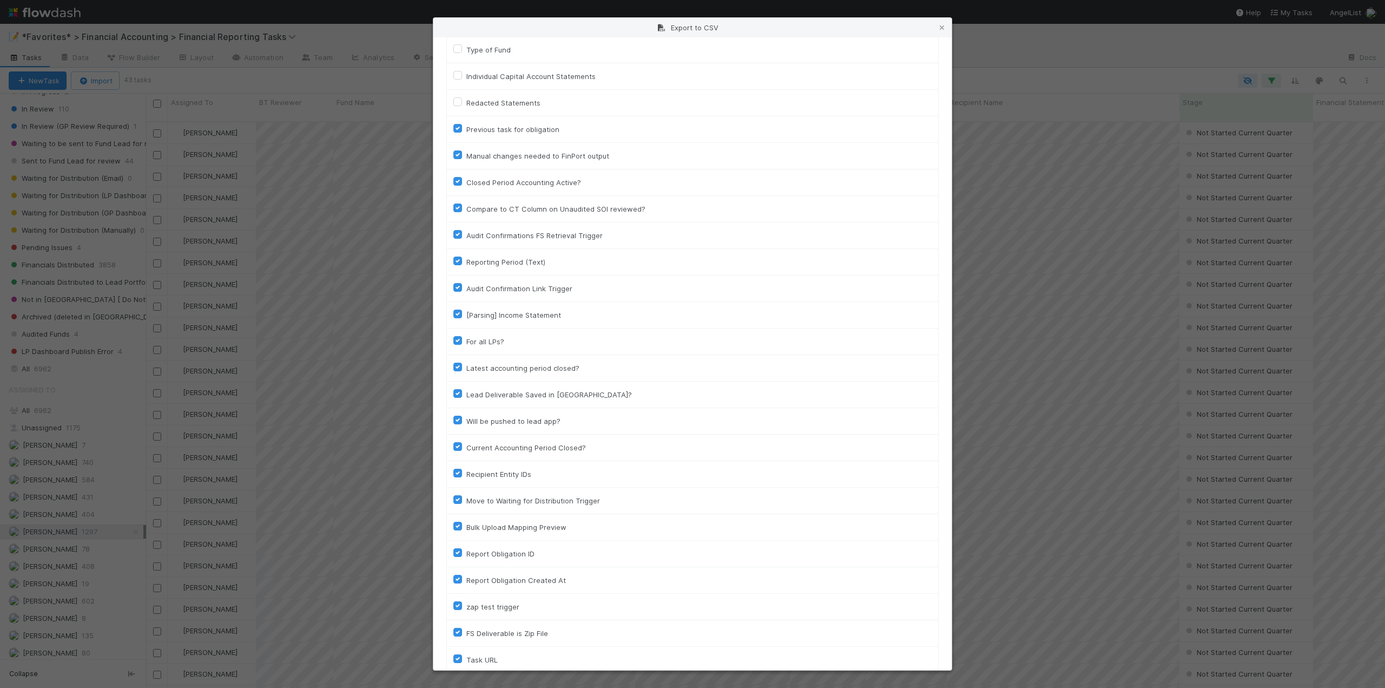
scroll to position [844, 0]
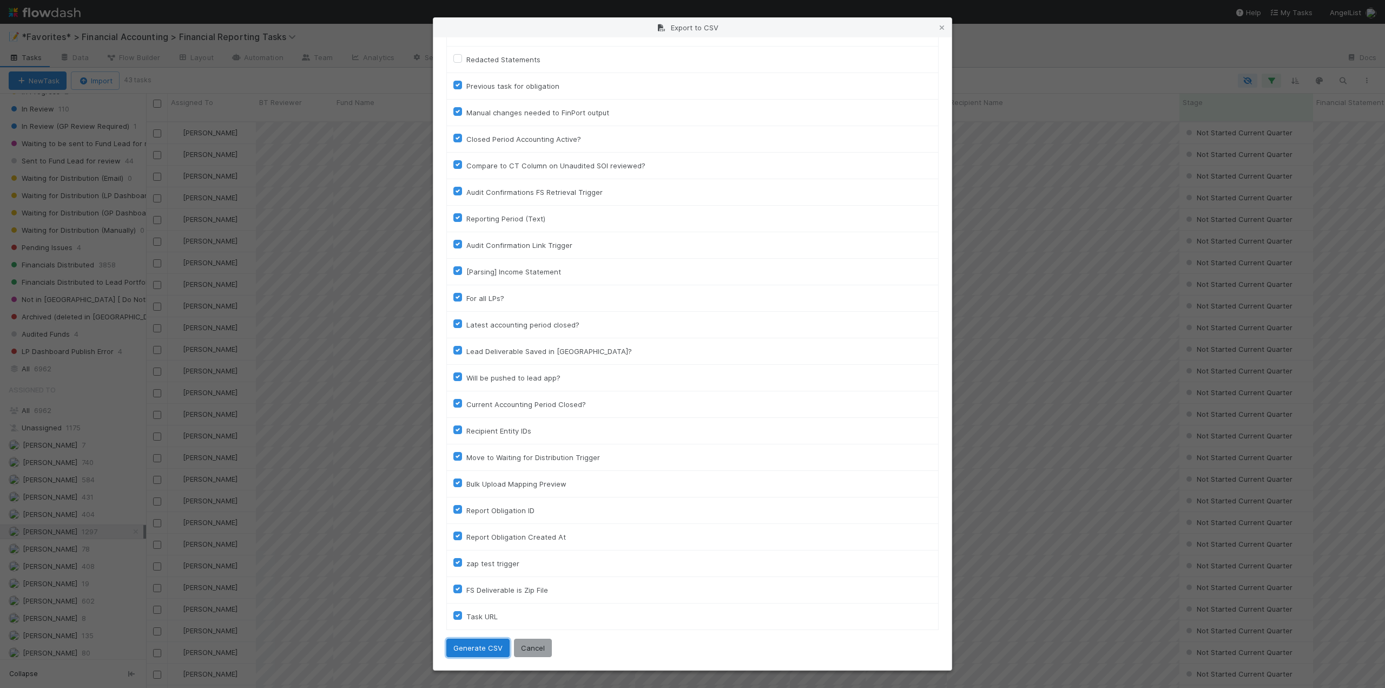
click at [473, 652] on button "Generate CSV" at bounding box center [477, 647] width 63 height 18
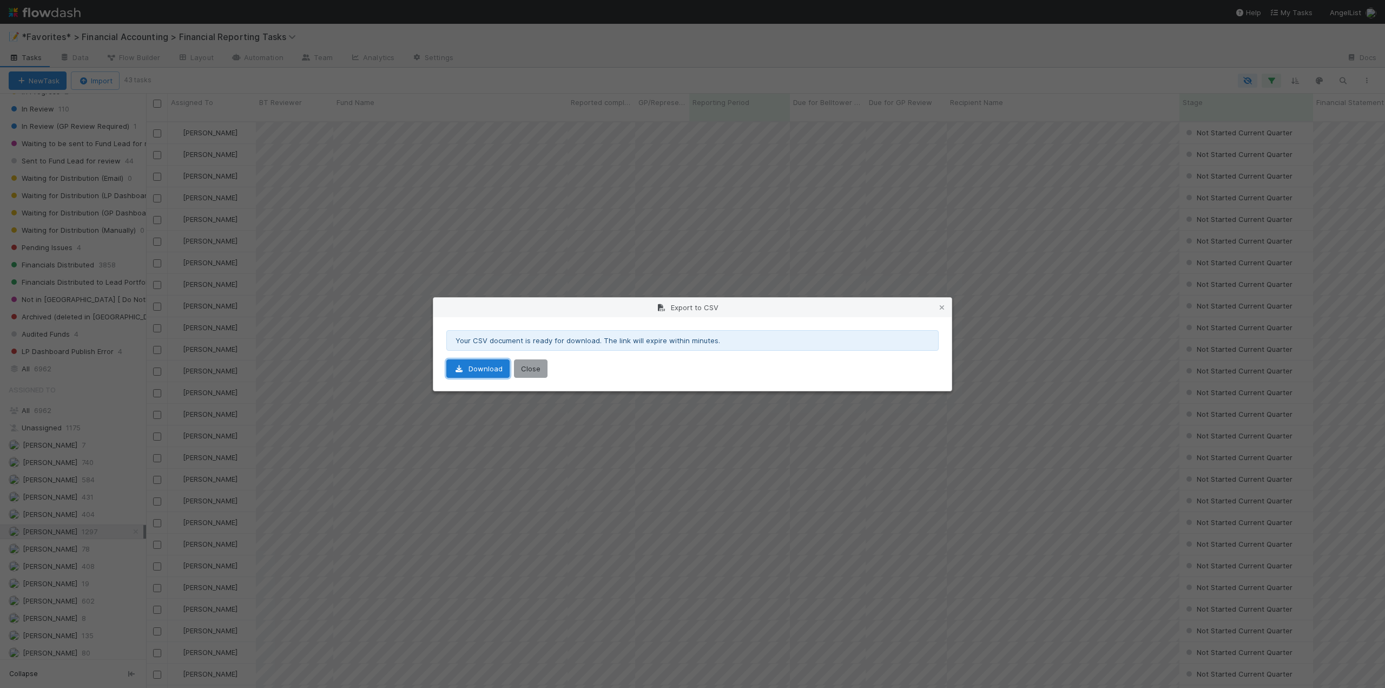
click at [497, 366] on link "Download" at bounding box center [477, 368] width 63 height 18
